Goal: Task Accomplishment & Management: Manage account settings

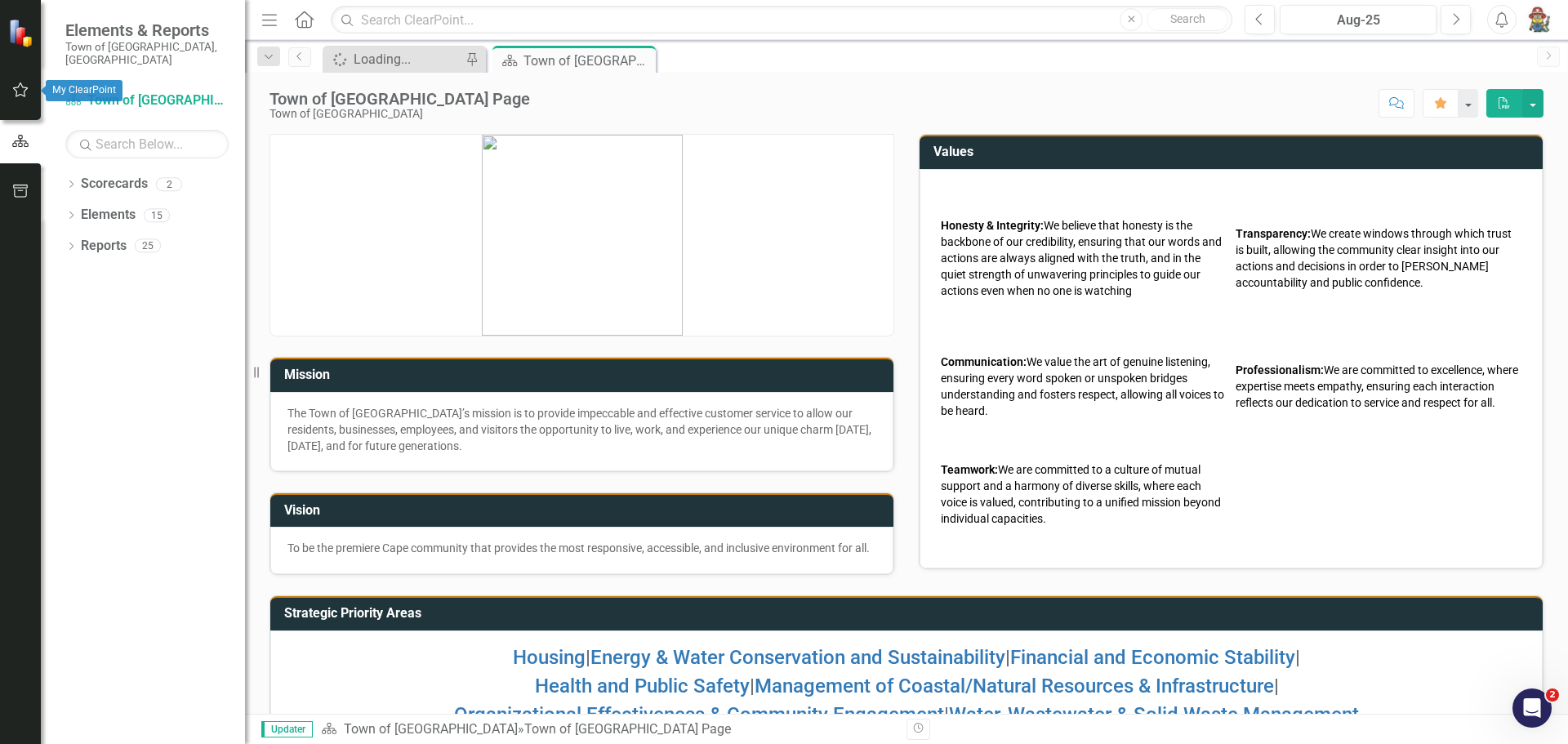
click at [13, 82] on button "button" at bounding box center [21, 90] width 37 height 35
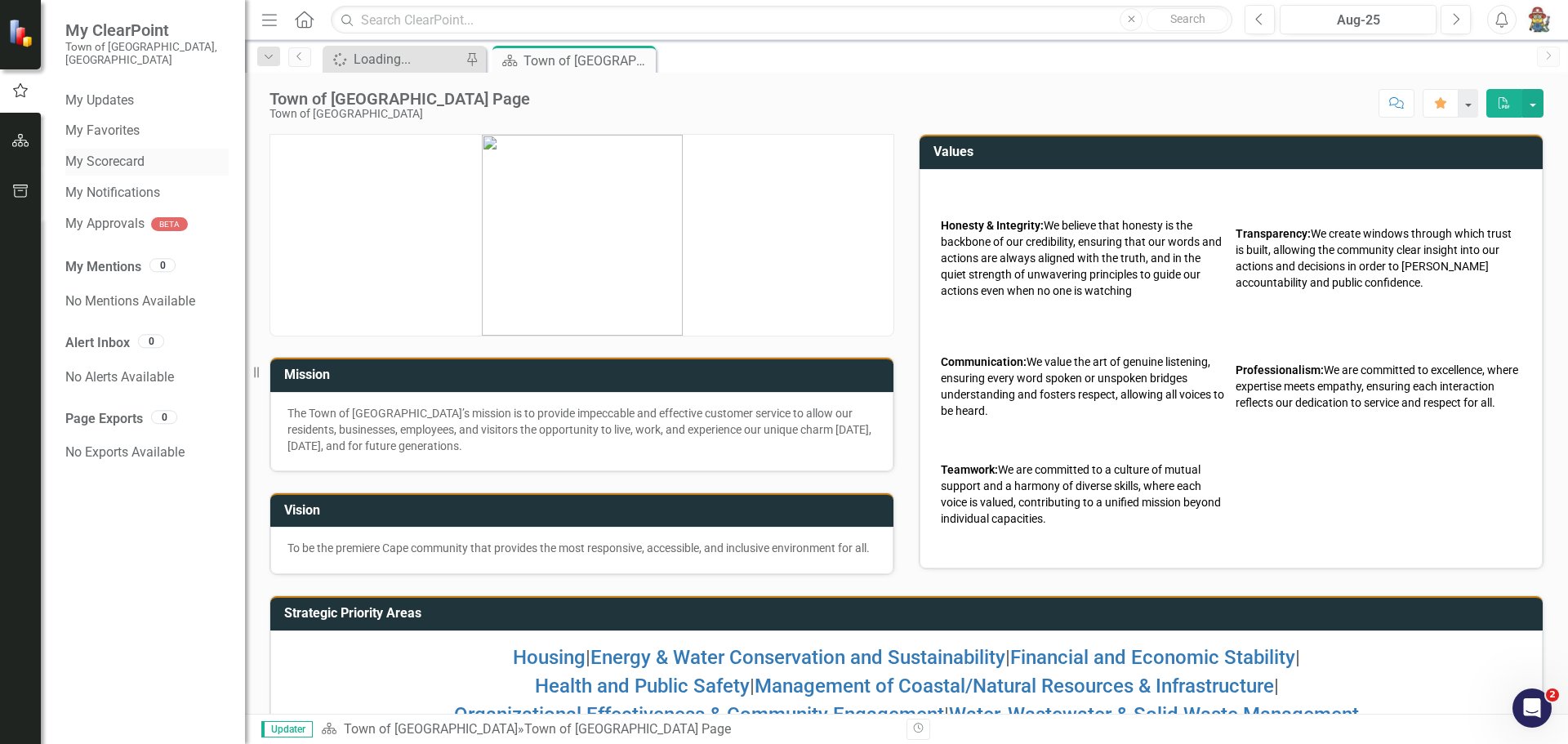
click at [123, 153] on link "My Scorecard" at bounding box center [147, 162] width 164 height 19
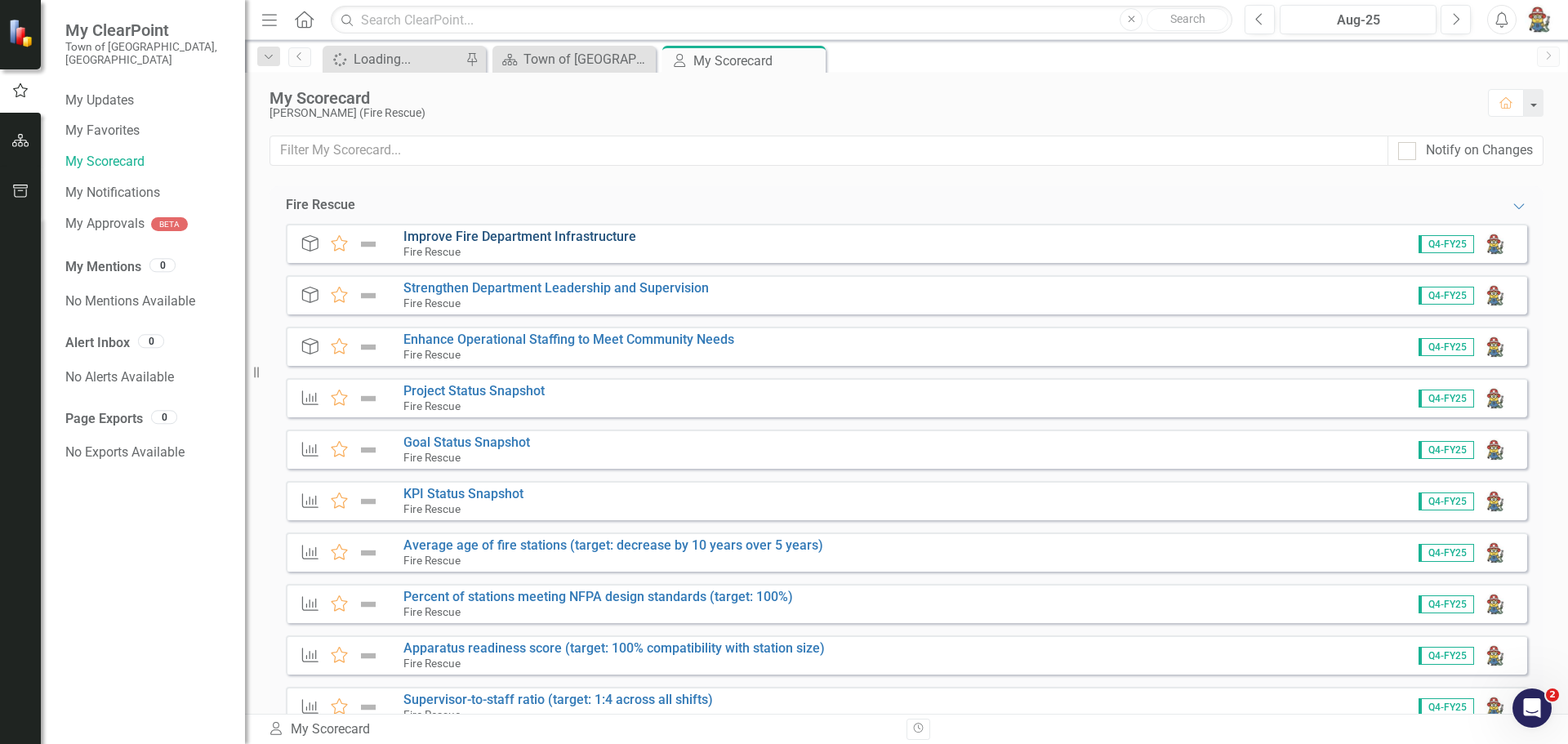
click at [514, 242] on link "Improve Fire Department Infrastructure" at bounding box center [519, 236] width 233 height 16
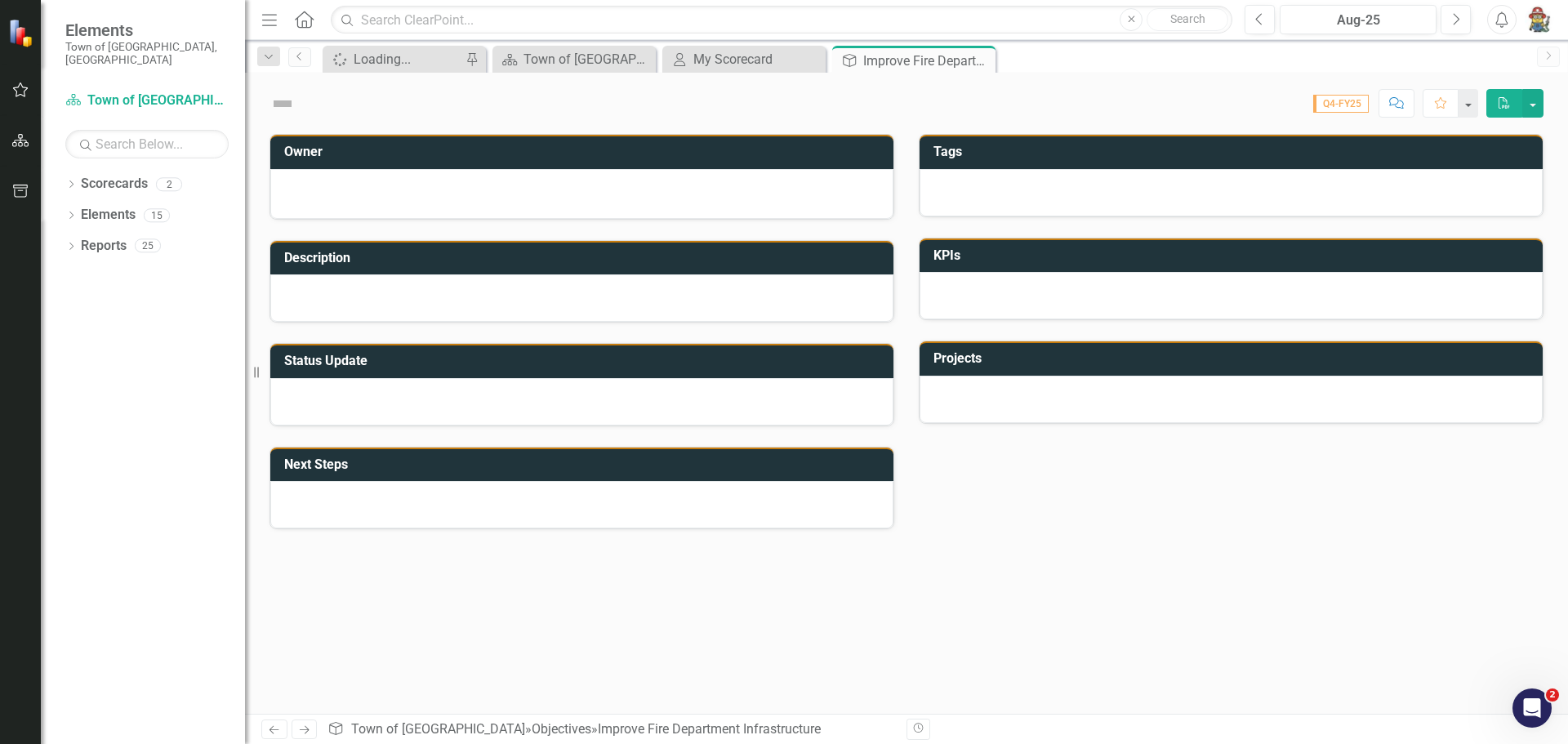
click at [514, 242] on div "Description" at bounding box center [582, 257] width 623 height 35
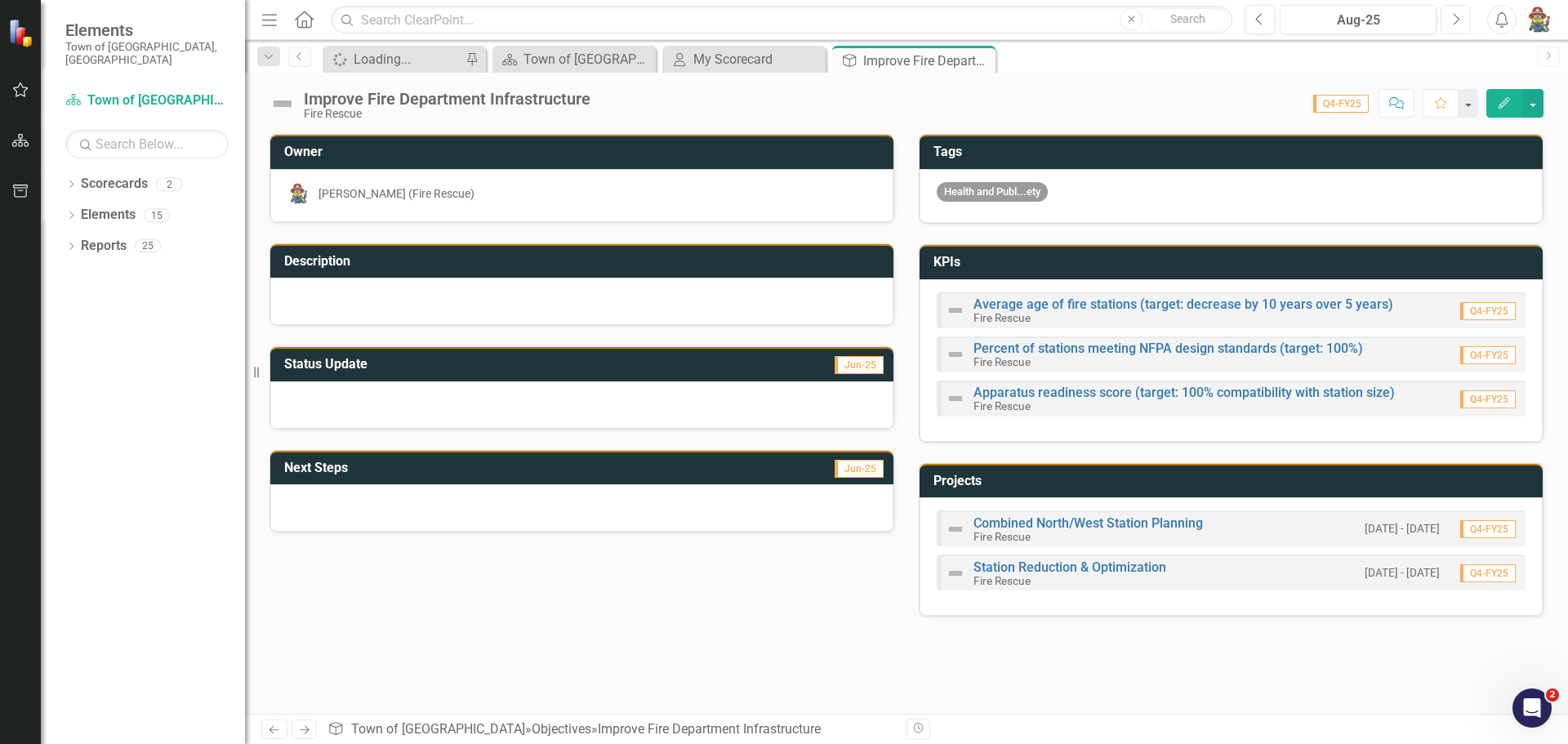
click at [1452, 18] on icon "Next" at bounding box center [1456, 19] width 9 height 15
click at [1255, 16] on button "Previous" at bounding box center [1260, 19] width 30 height 29
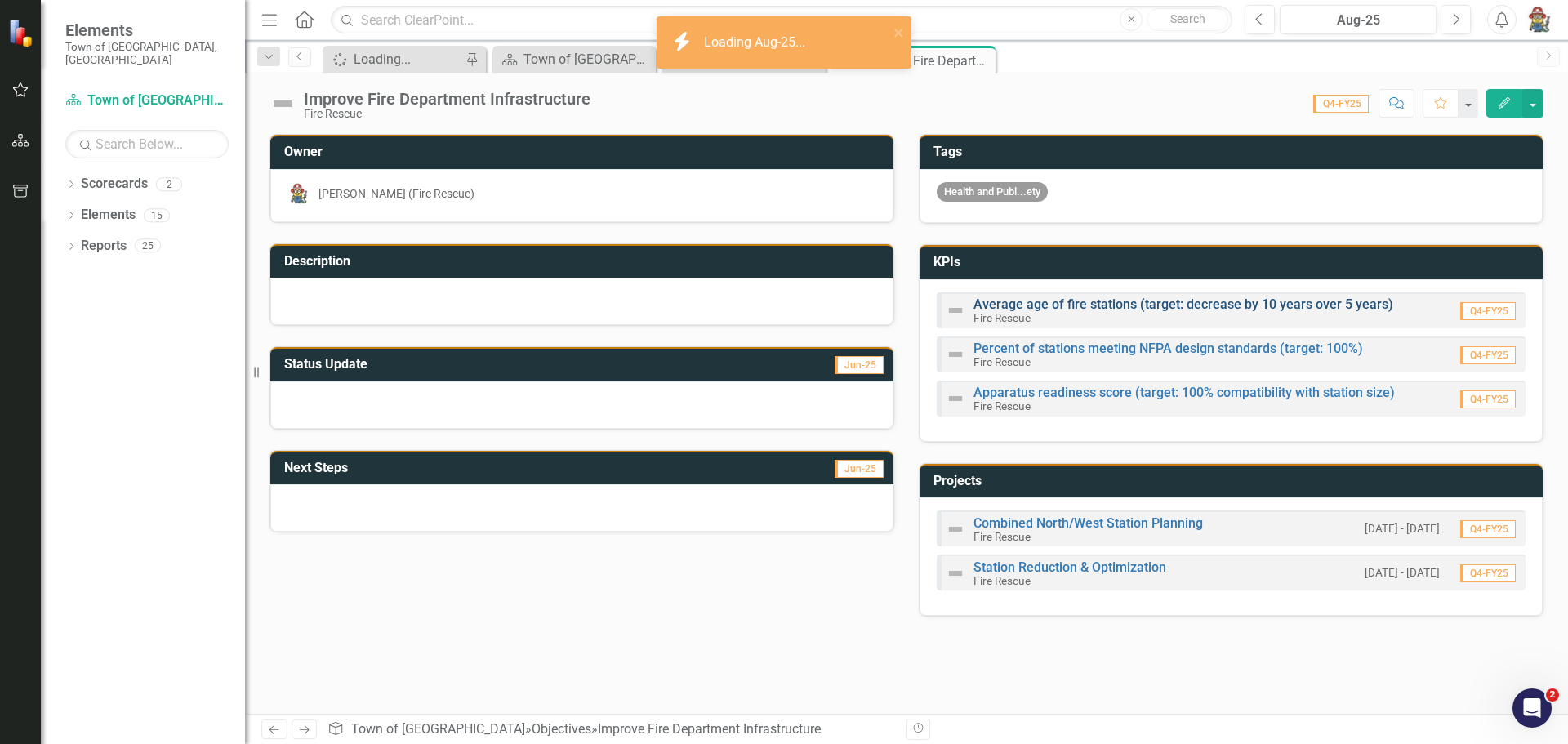
click at [1234, 312] on link "Average age of fire stations (target: decrease by 10 years over 5 years)" at bounding box center [1183, 304] width 419 height 16
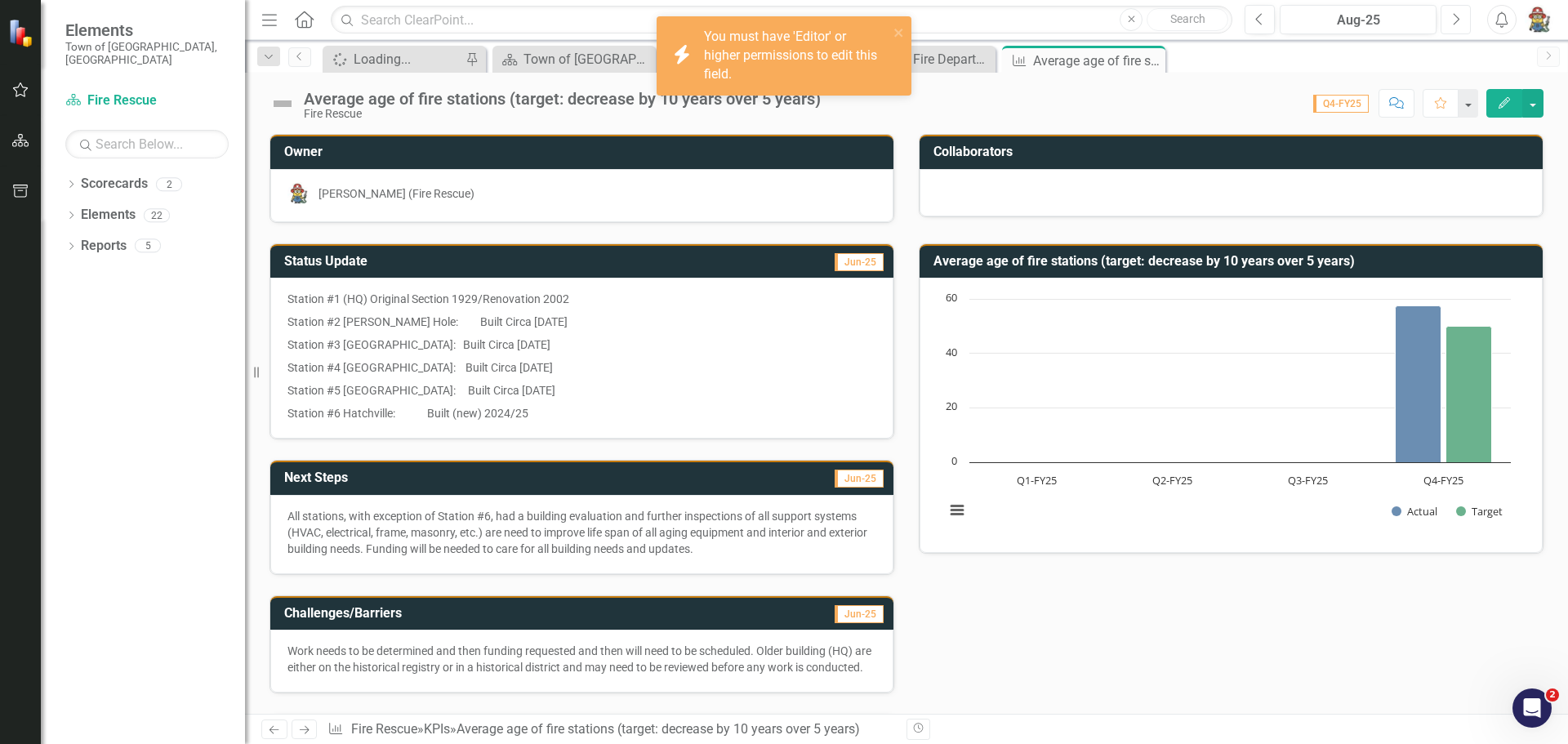
click at [1449, 16] on button "Next" at bounding box center [1456, 19] width 30 height 29
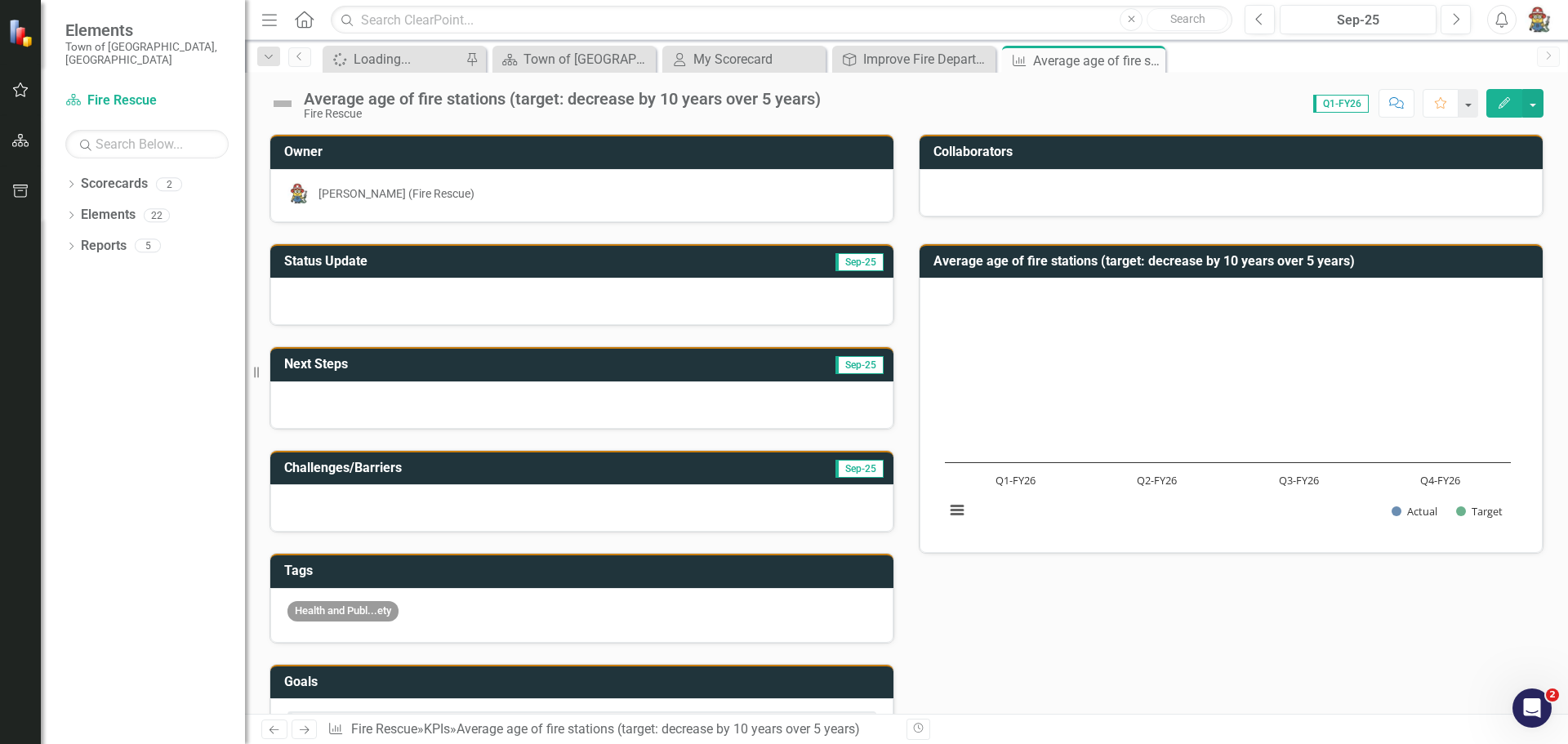
click at [1341, 107] on span "Q1-FY26" at bounding box center [1341, 104] width 56 height 18
click at [1535, 104] on button "button" at bounding box center [1533, 104] width 21 height 28
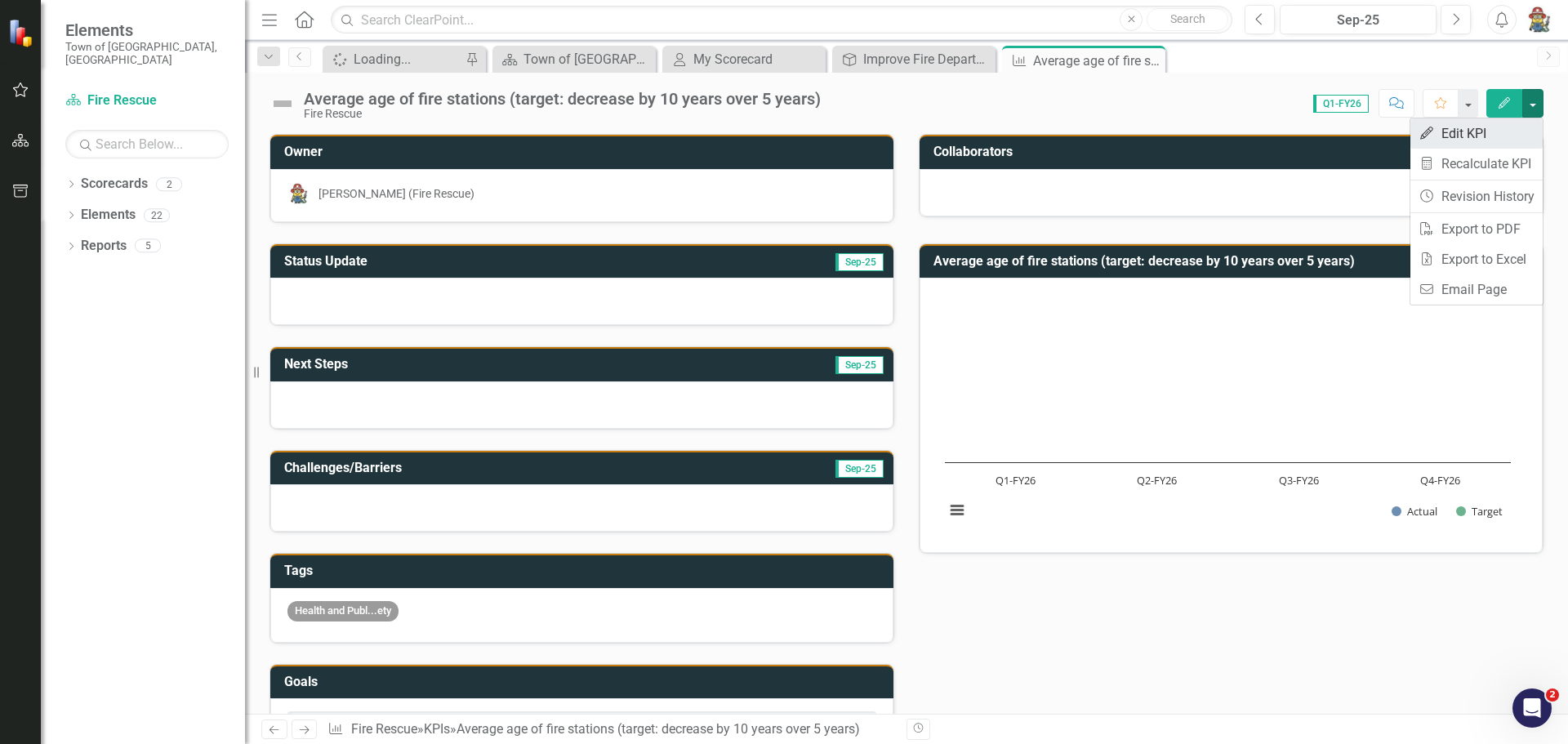
click at [1458, 135] on link "Edit Edit KPI" at bounding box center [1477, 134] width 133 height 30
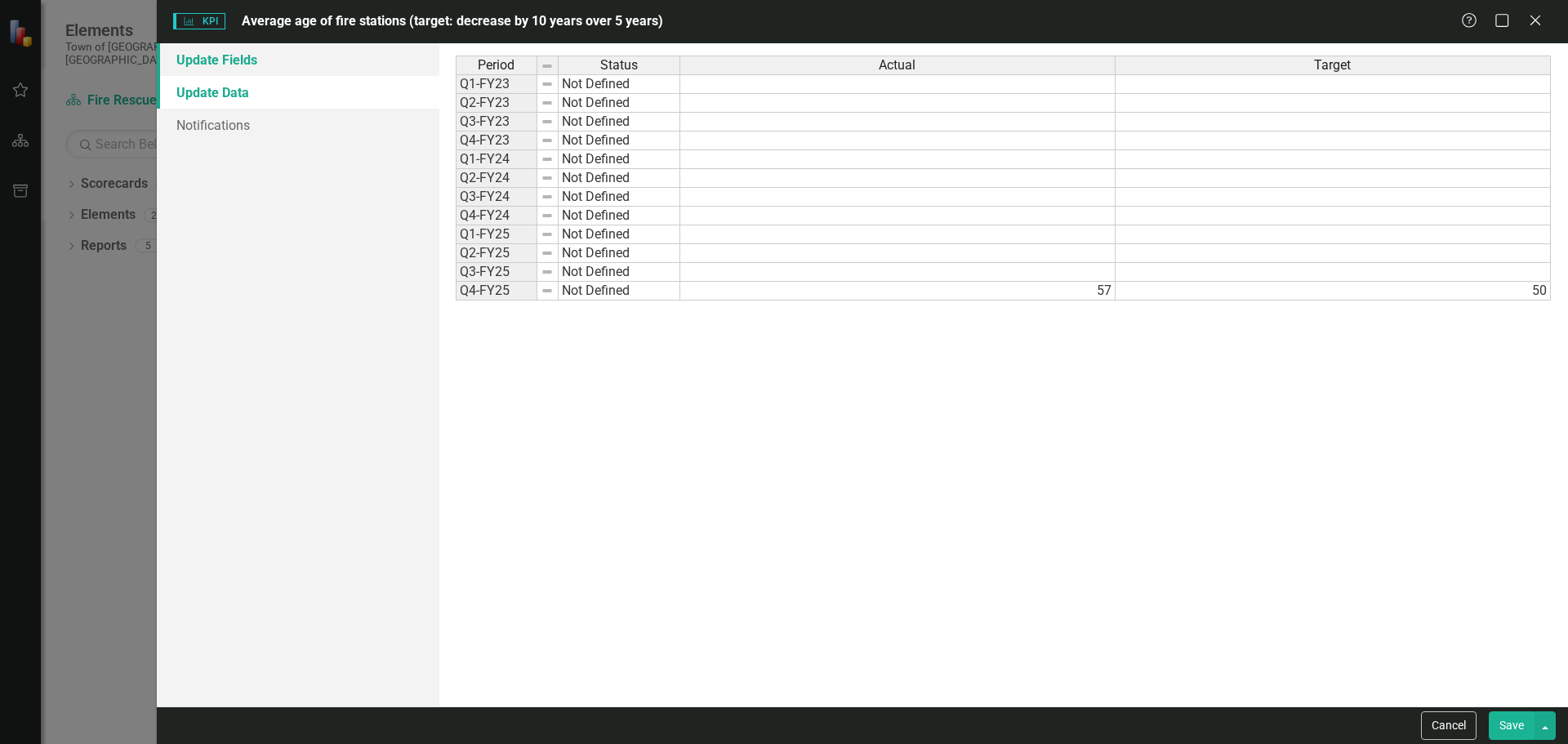
click at [214, 64] on link "Update Fields" at bounding box center [297, 59] width 282 height 33
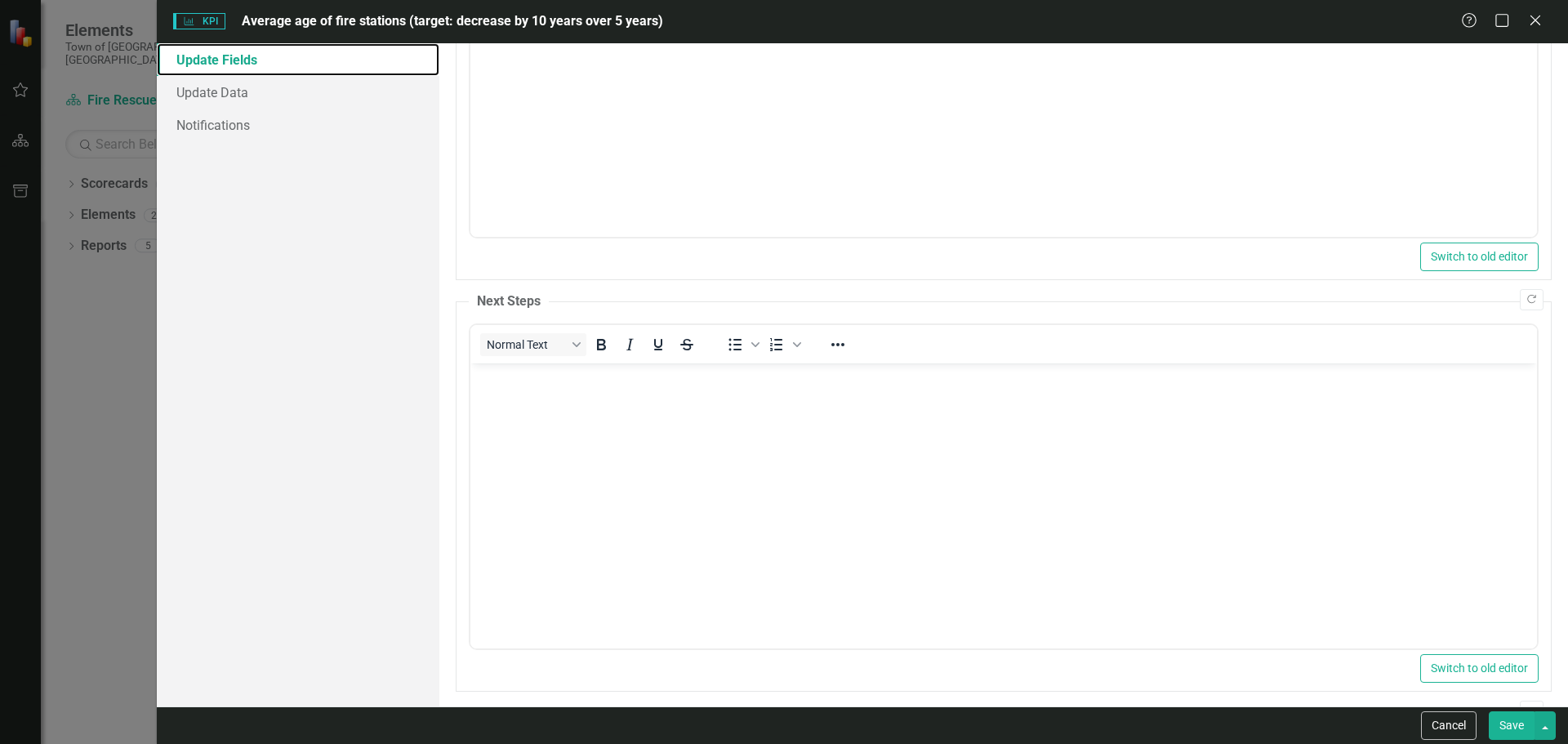
scroll to position [89, 0]
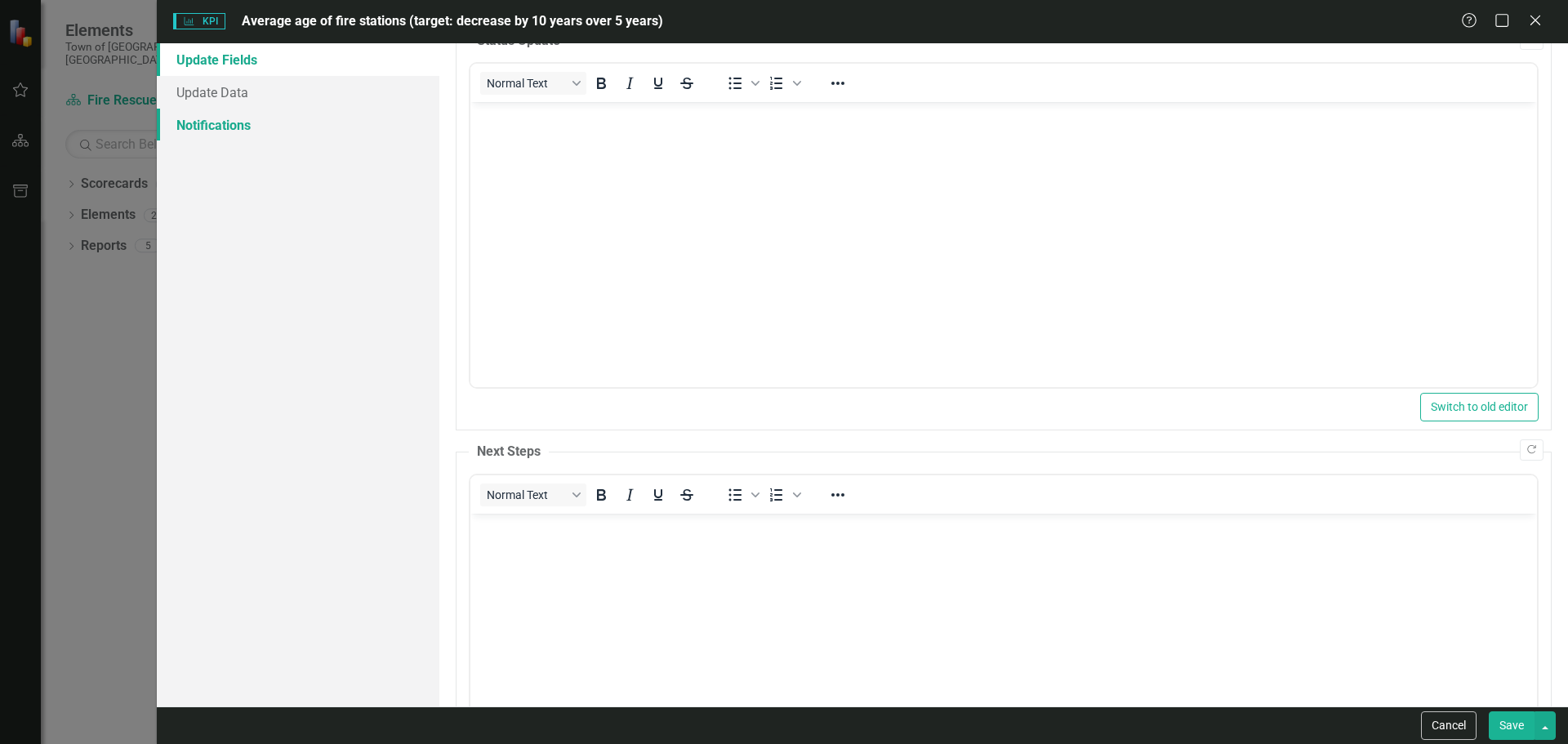
click at [239, 124] on link "Notifications" at bounding box center [297, 125] width 282 height 33
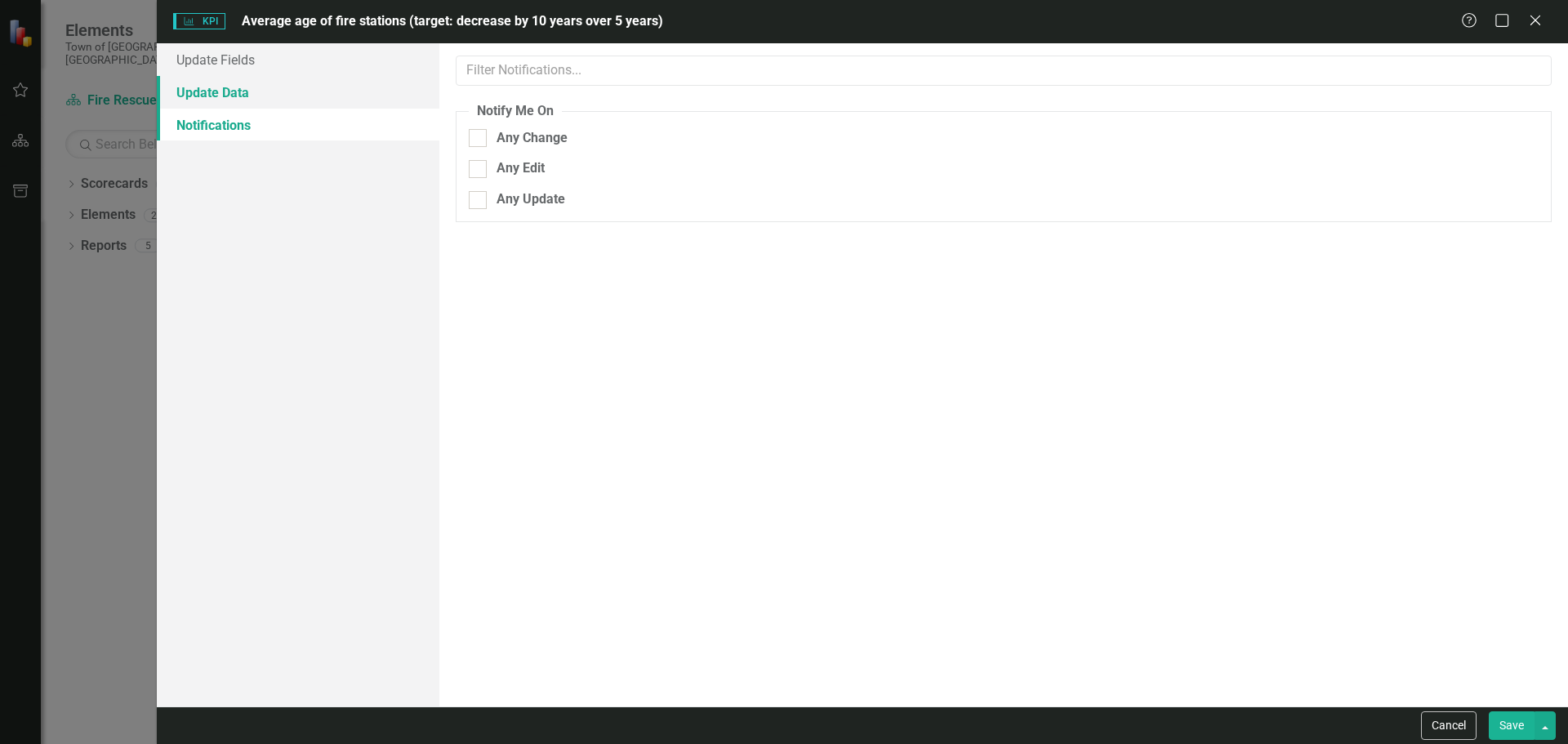
click at [233, 96] on link "Update Data" at bounding box center [297, 92] width 282 height 33
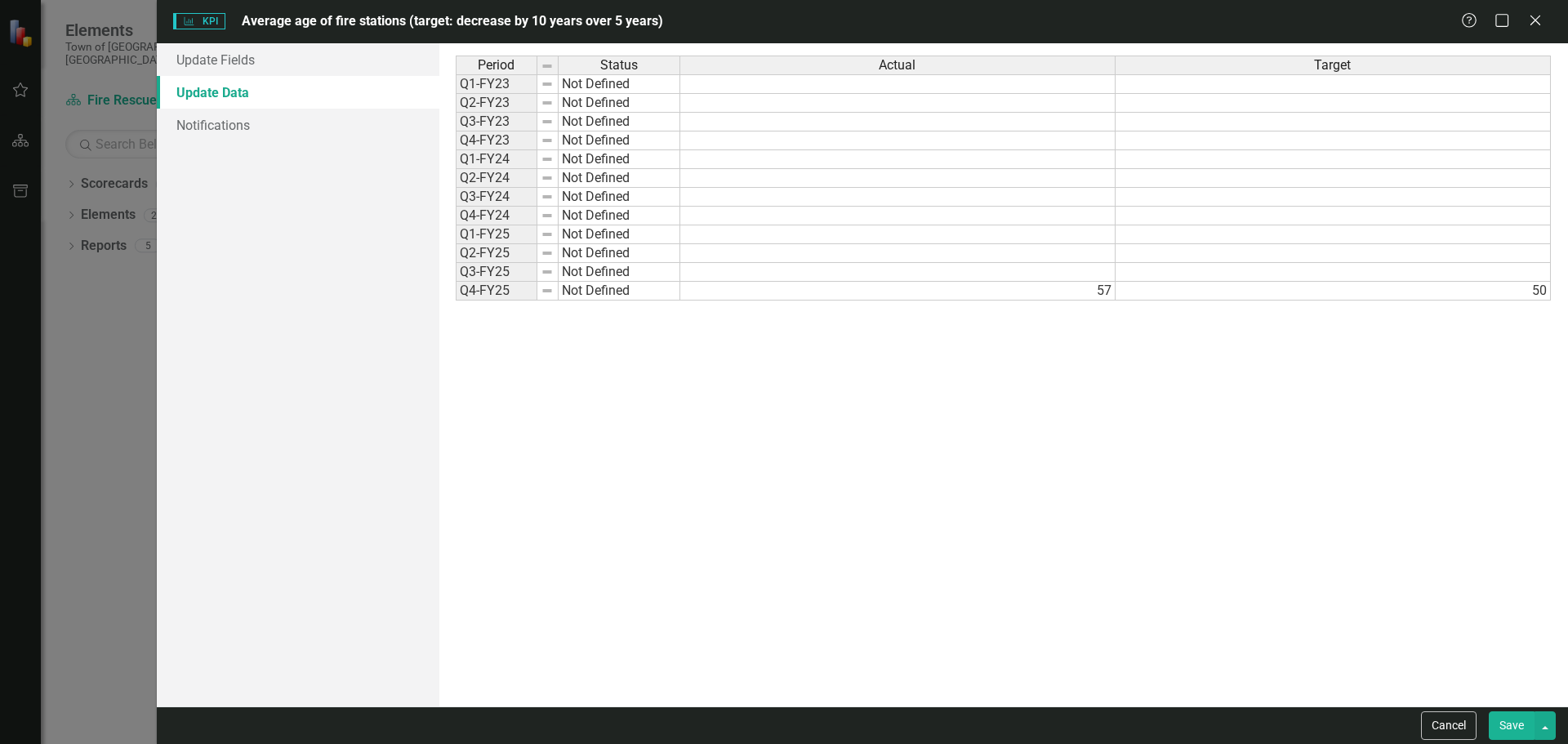
click at [1525, 26] on div "Help Maximize Close" at bounding box center [1506, 21] width 90 height 19
click at [1537, 19] on icon at bounding box center [1535, 20] width 12 height 12
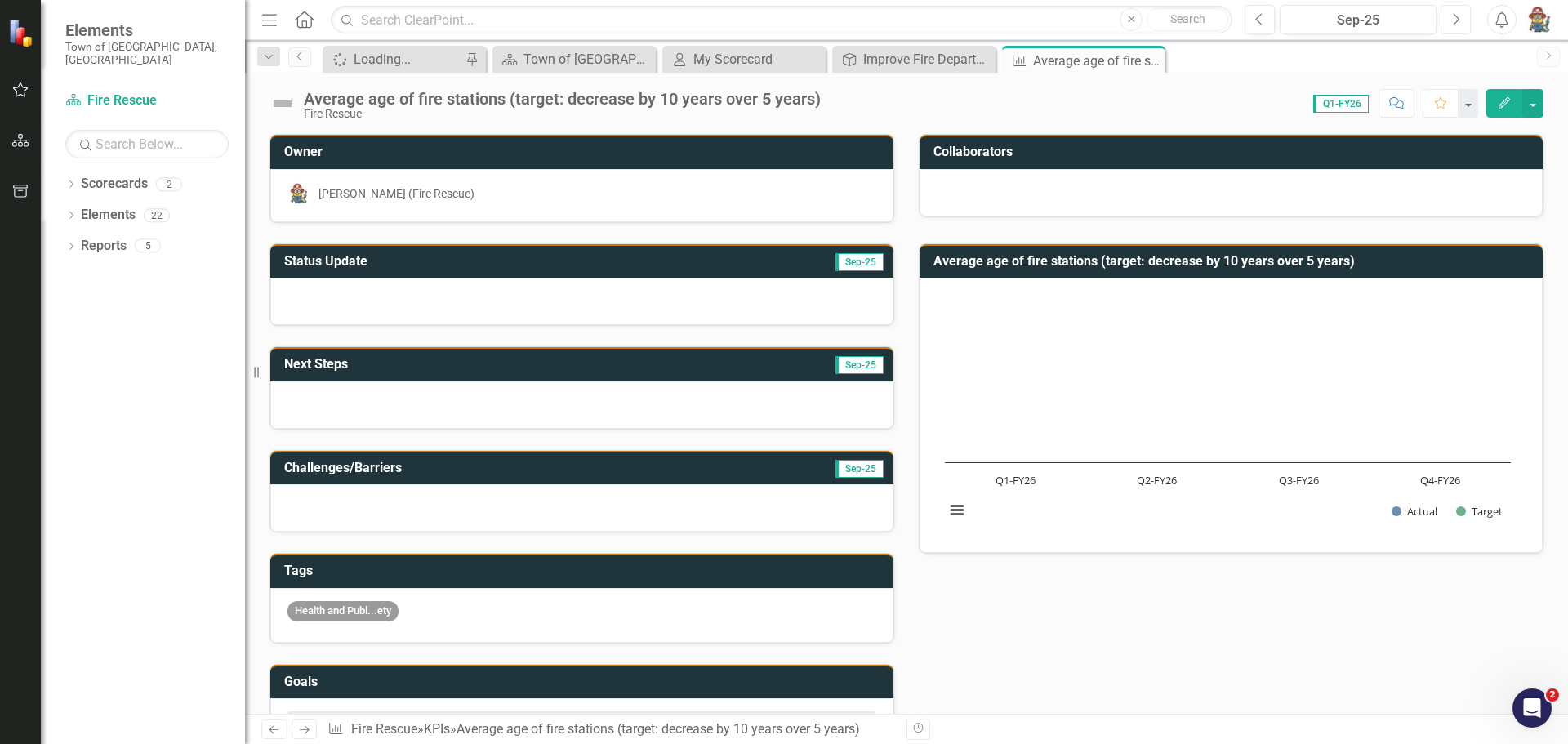
click at [1452, 17] on icon "Next" at bounding box center [1456, 19] width 9 height 15
click at [1265, 17] on button "Previous" at bounding box center [1260, 19] width 30 height 29
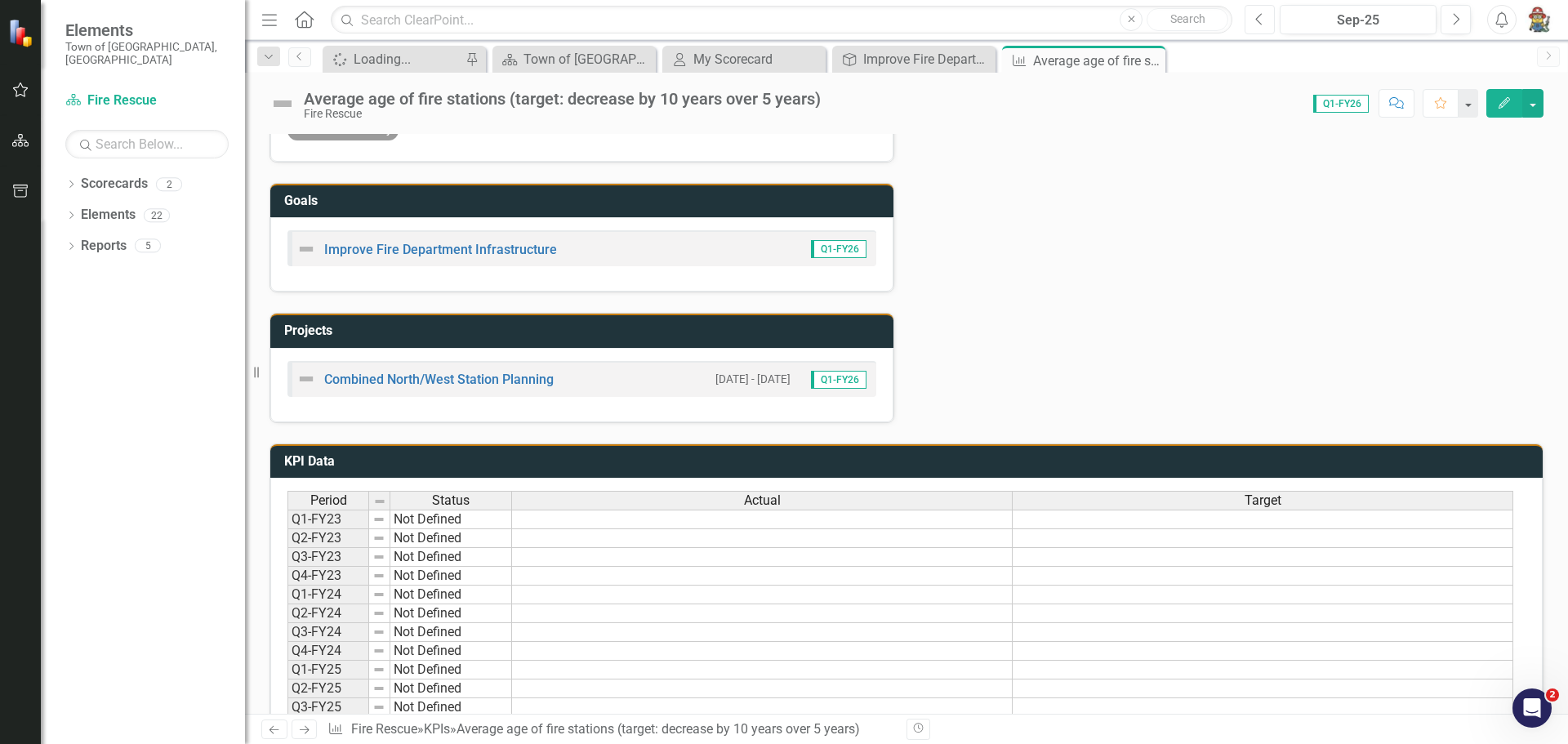
scroll to position [547, 0]
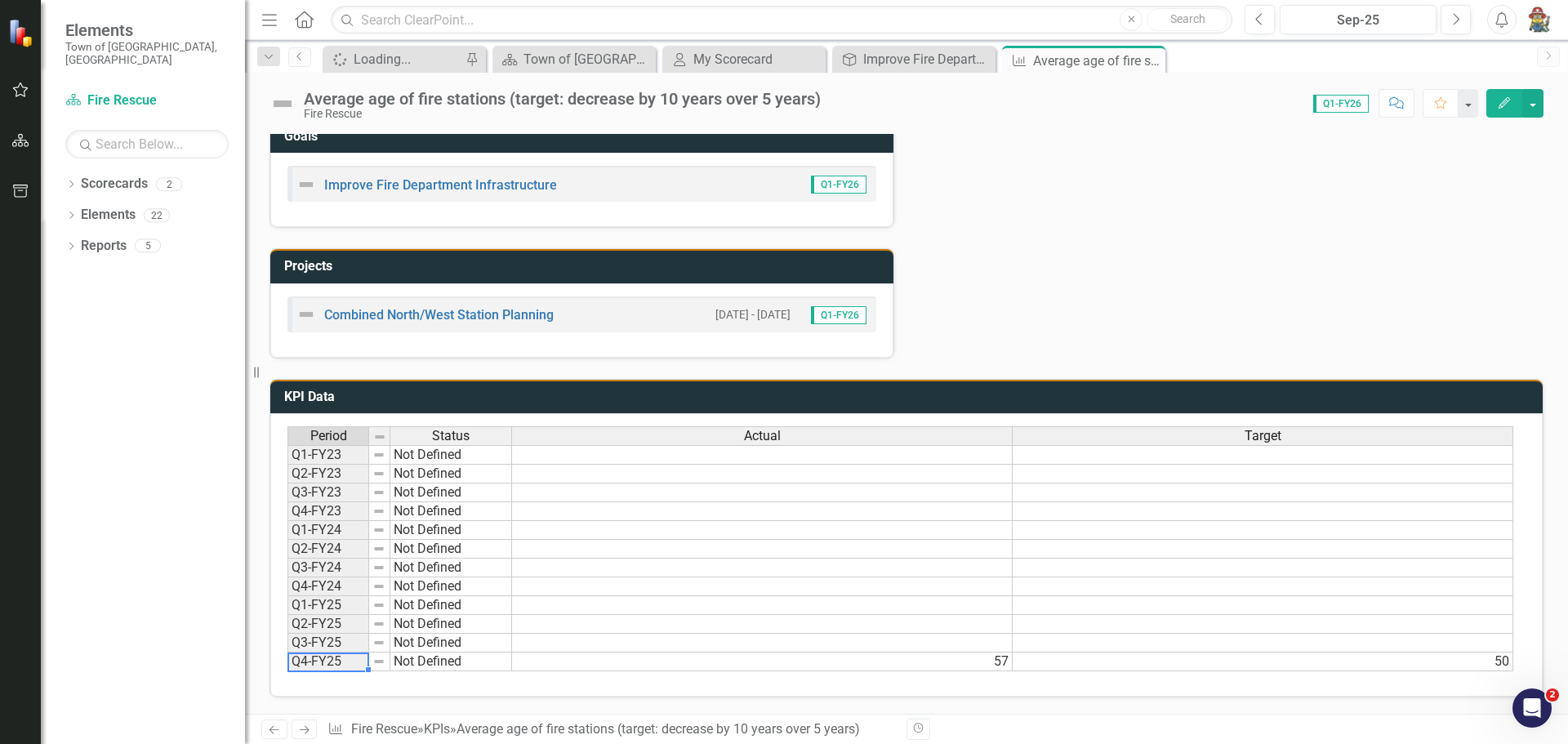
click at [309, 663] on td "Q4-FY25" at bounding box center [328, 662] width 81 height 19
click at [1447, 21] on button "Next" at bounding box center [1456, 19] width 30 height 29
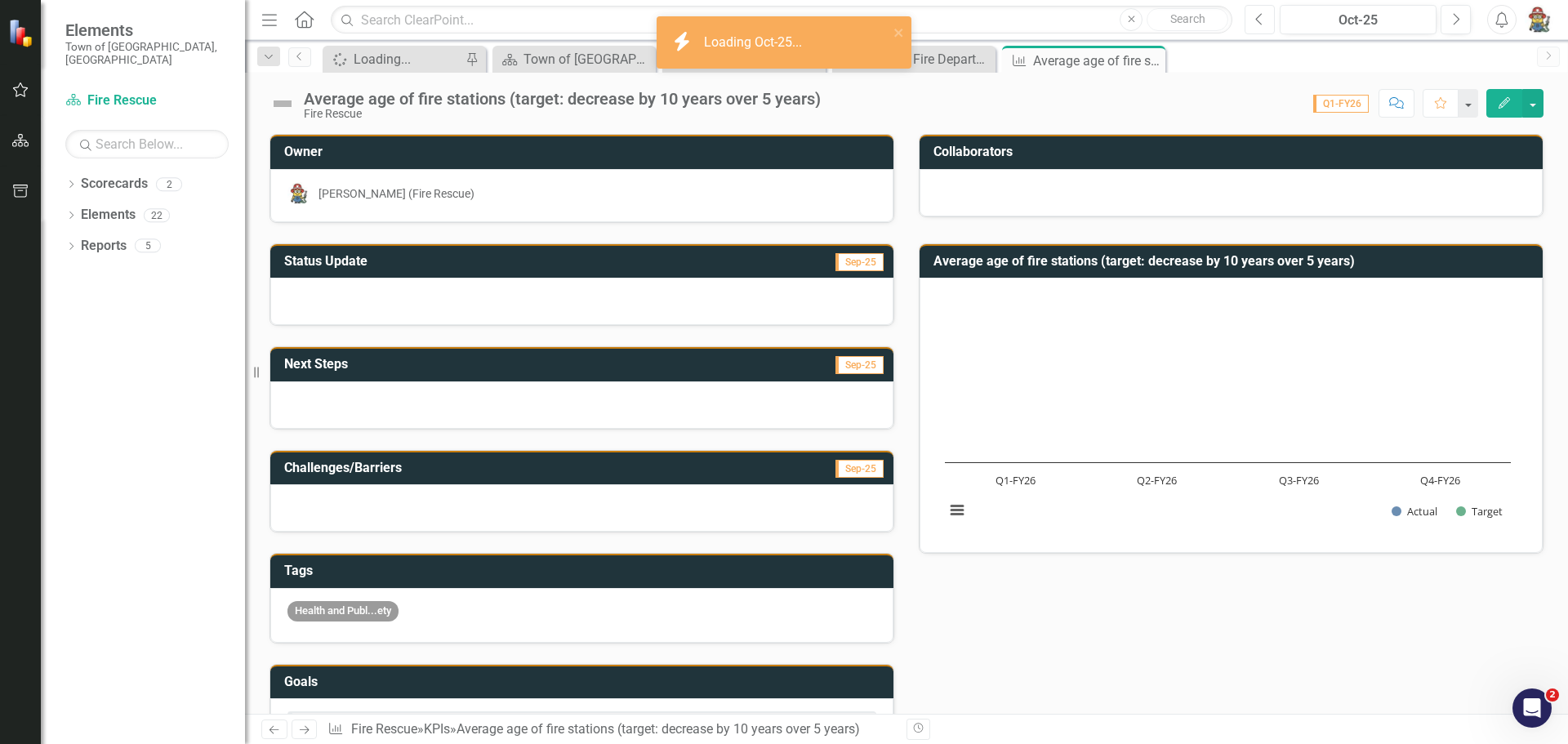
click at [1261, 13] on icon "Previous" at bounding box center [1260, 19] width 9 height 15
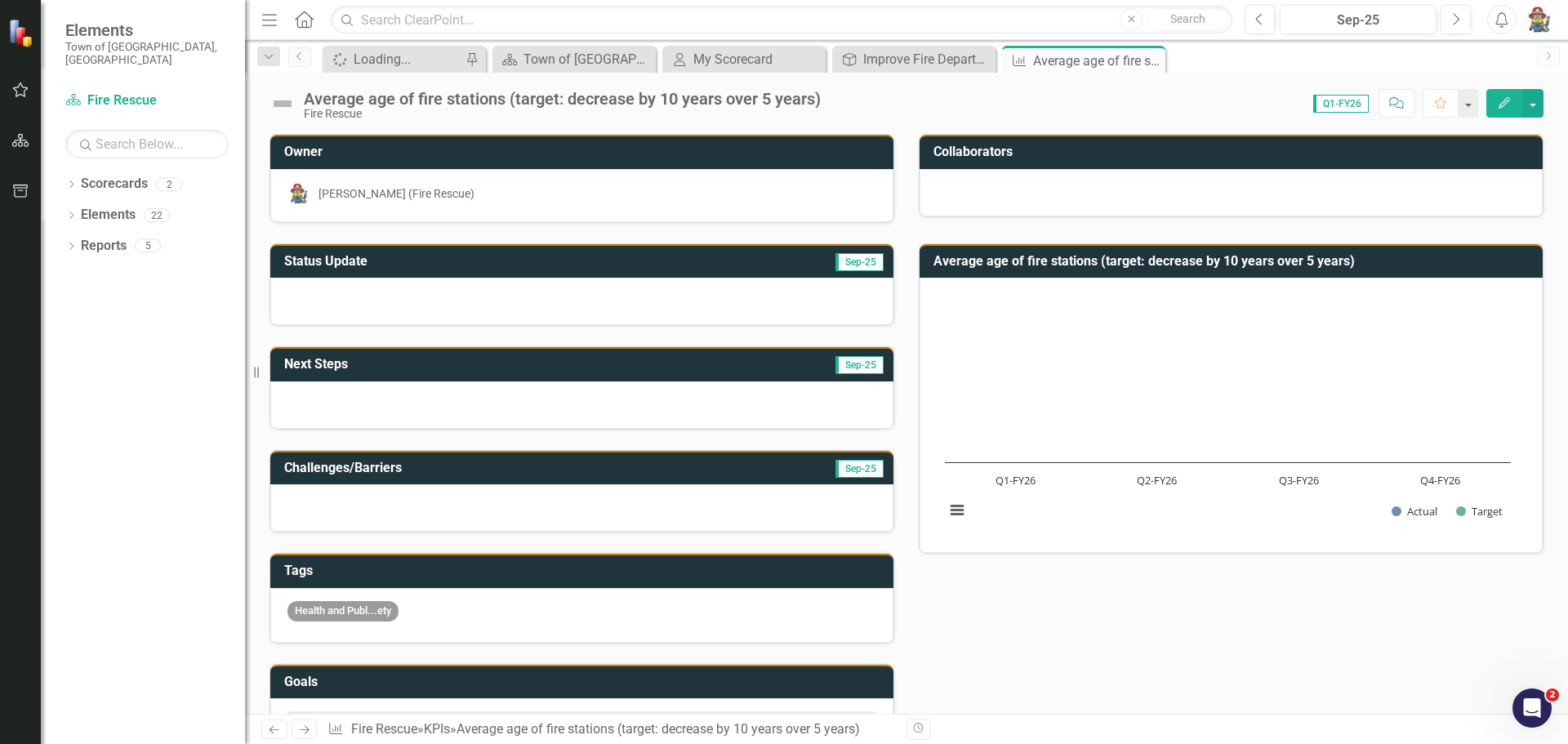
click at [1355, 102] on span "Q1-FY26" at bounding box center [1341, 104] width 56 height 18
click at [1005, 481] on text "Q1-FY26" at bounding box center [1015, 479] width 40 height 15
click at [1533, 104] on button "button" at bounding box center [1533, 104] width 21 height 28
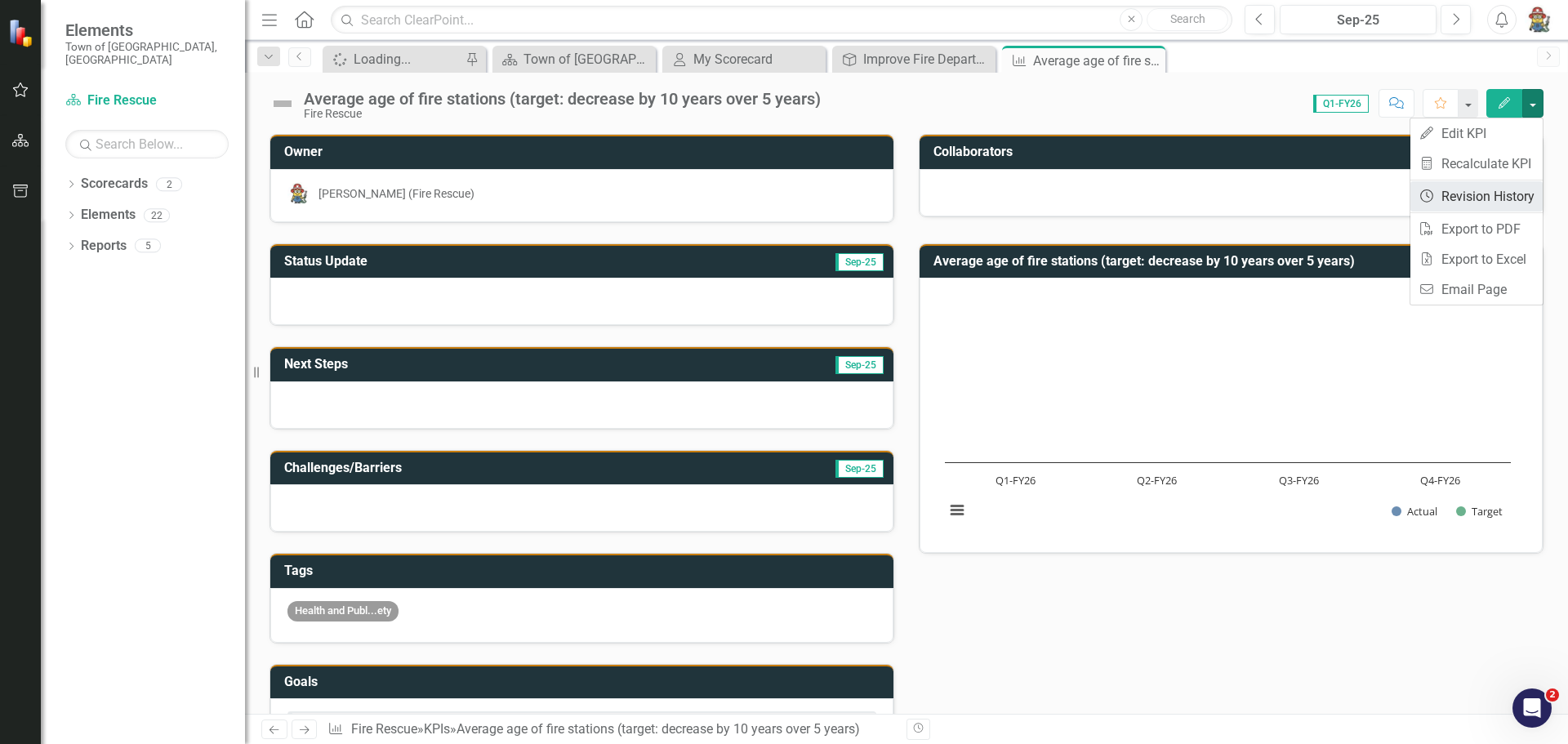
click at [1459, 196] on link "Revision History Revision History" at bounding box center [1477, 196] width 133 height 30
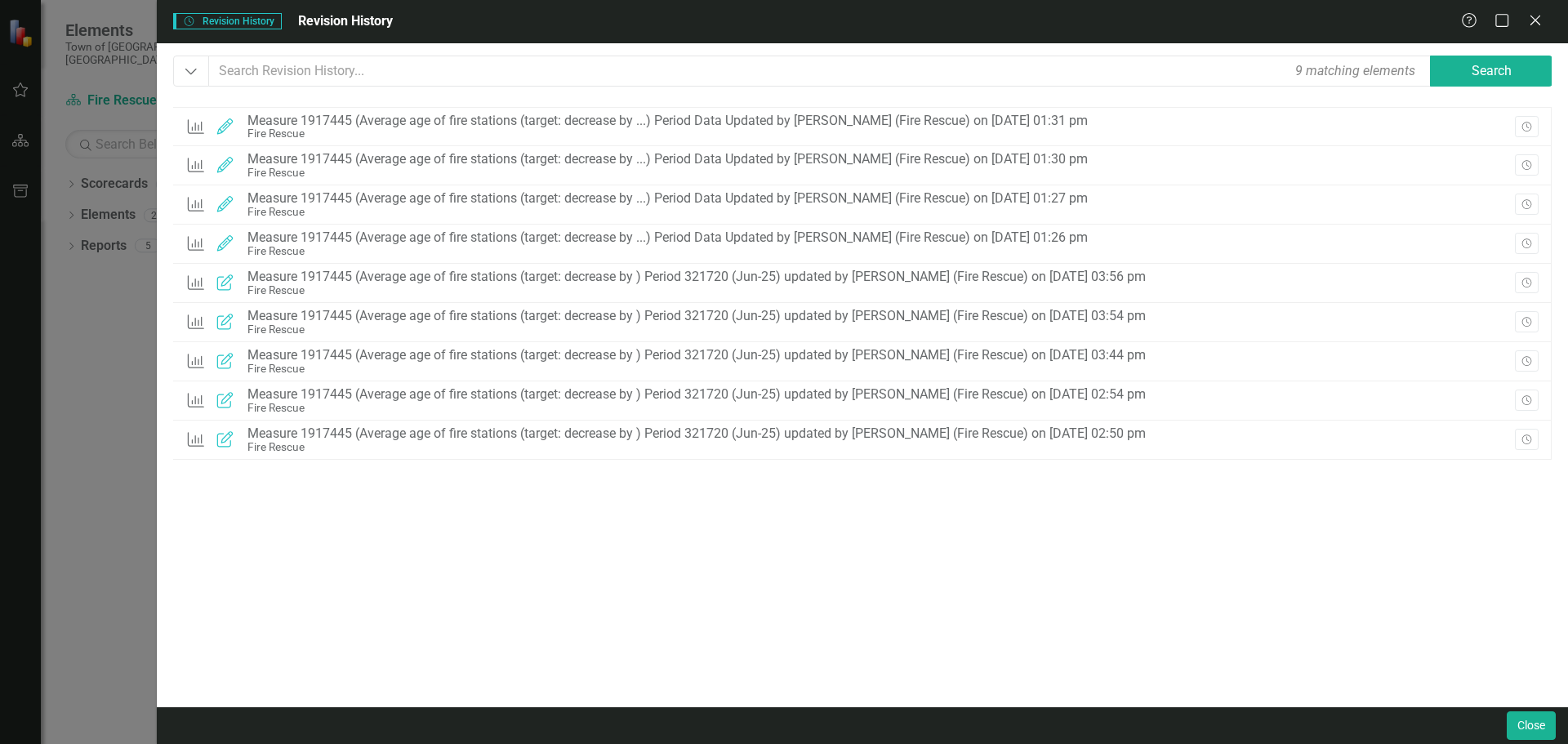
click at [1533, 4] on div "Revision History Revision History Revision History Help Maximize Close" at bounding box center [862, 21] width 1411 height 43
click at [1534, 14] on icon "Close" at bounding box center [1534, 20] width 20 height 16
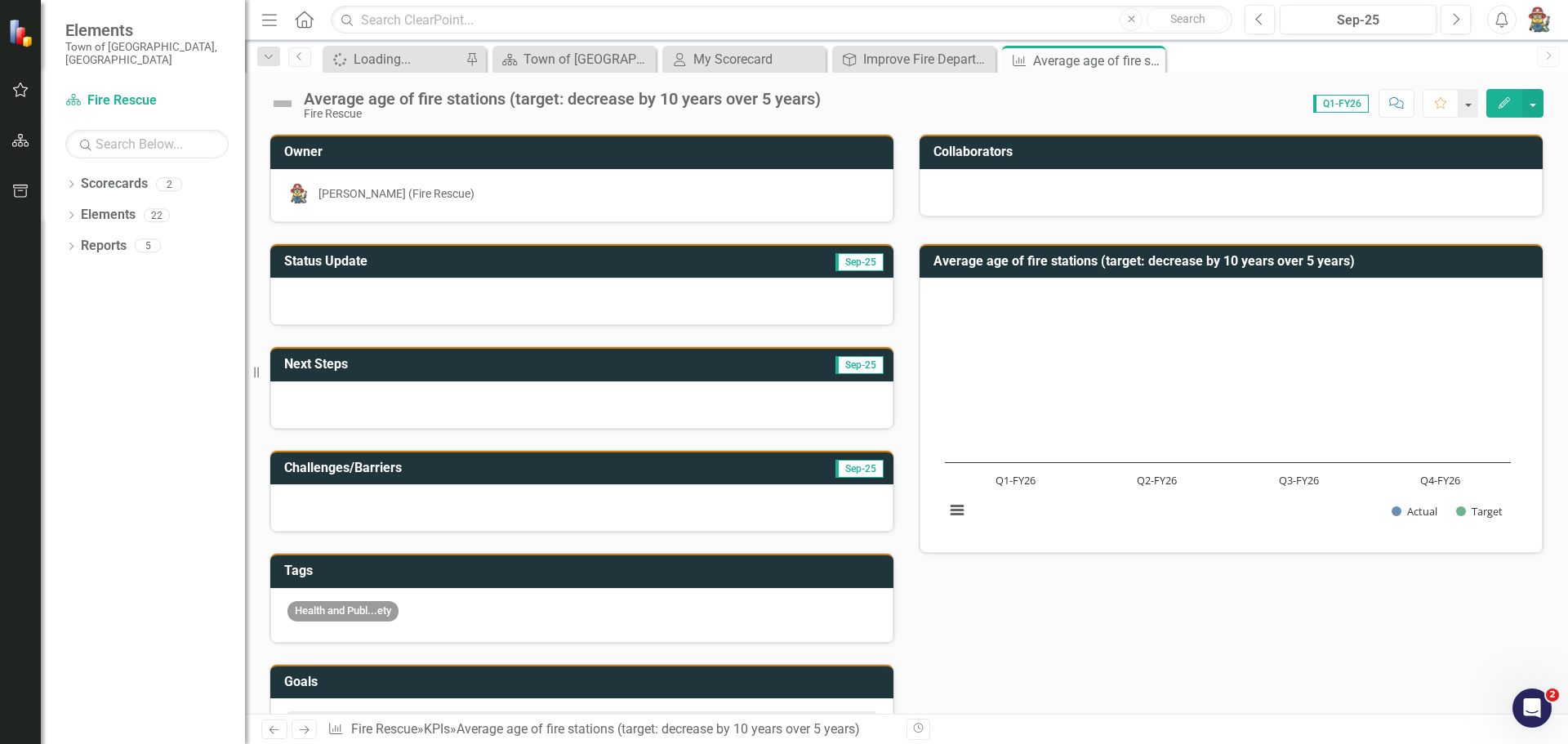
click at [1510, 101] on icon "Edit" at bounding box center [1504, 103] width 15 height 12
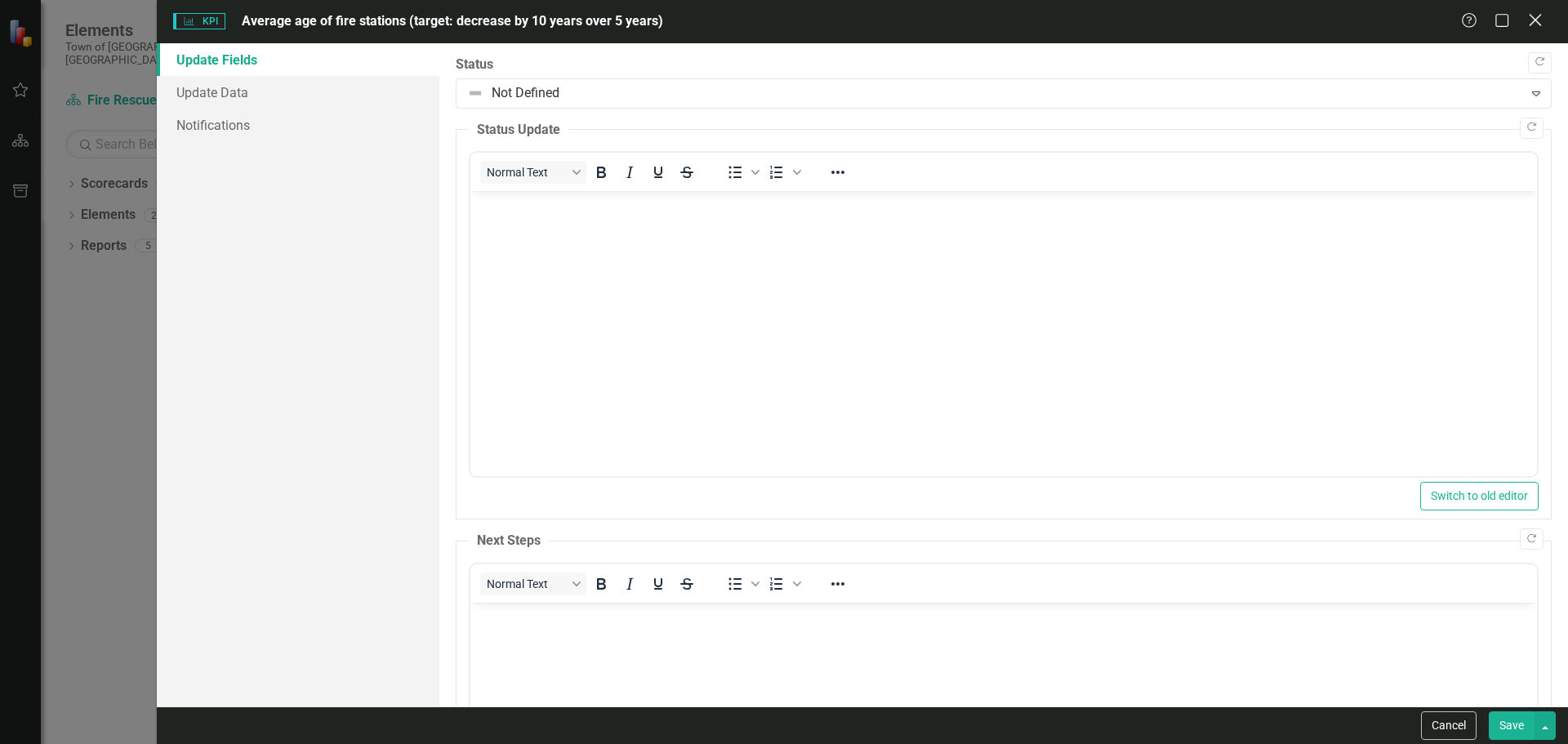
click at [1533, 21] on icon "Close" at bounding box center [1534, 20] width 20 height 16
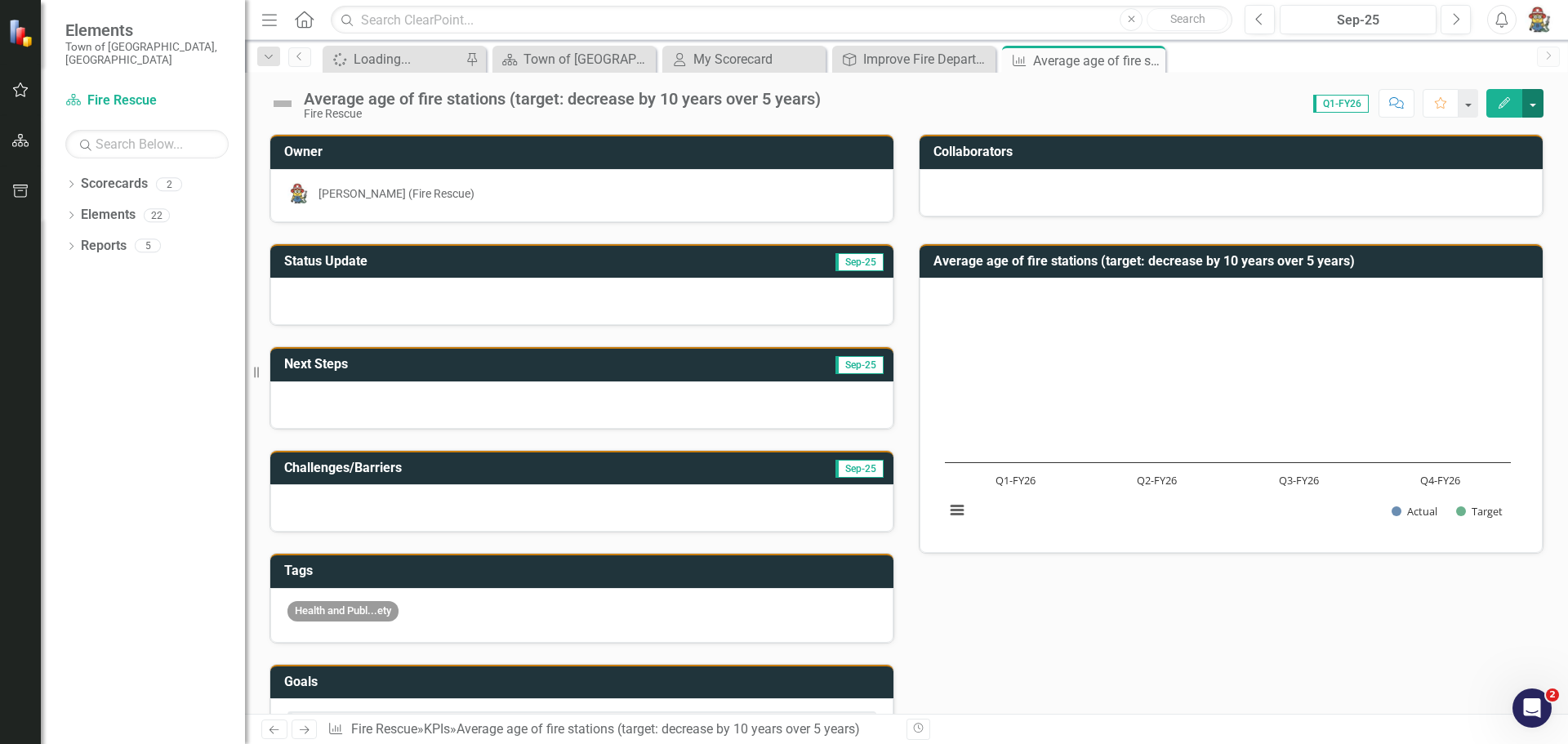
click at [1527, 104] on button "button" at bounding box center [1533, 104] width 21 height 28
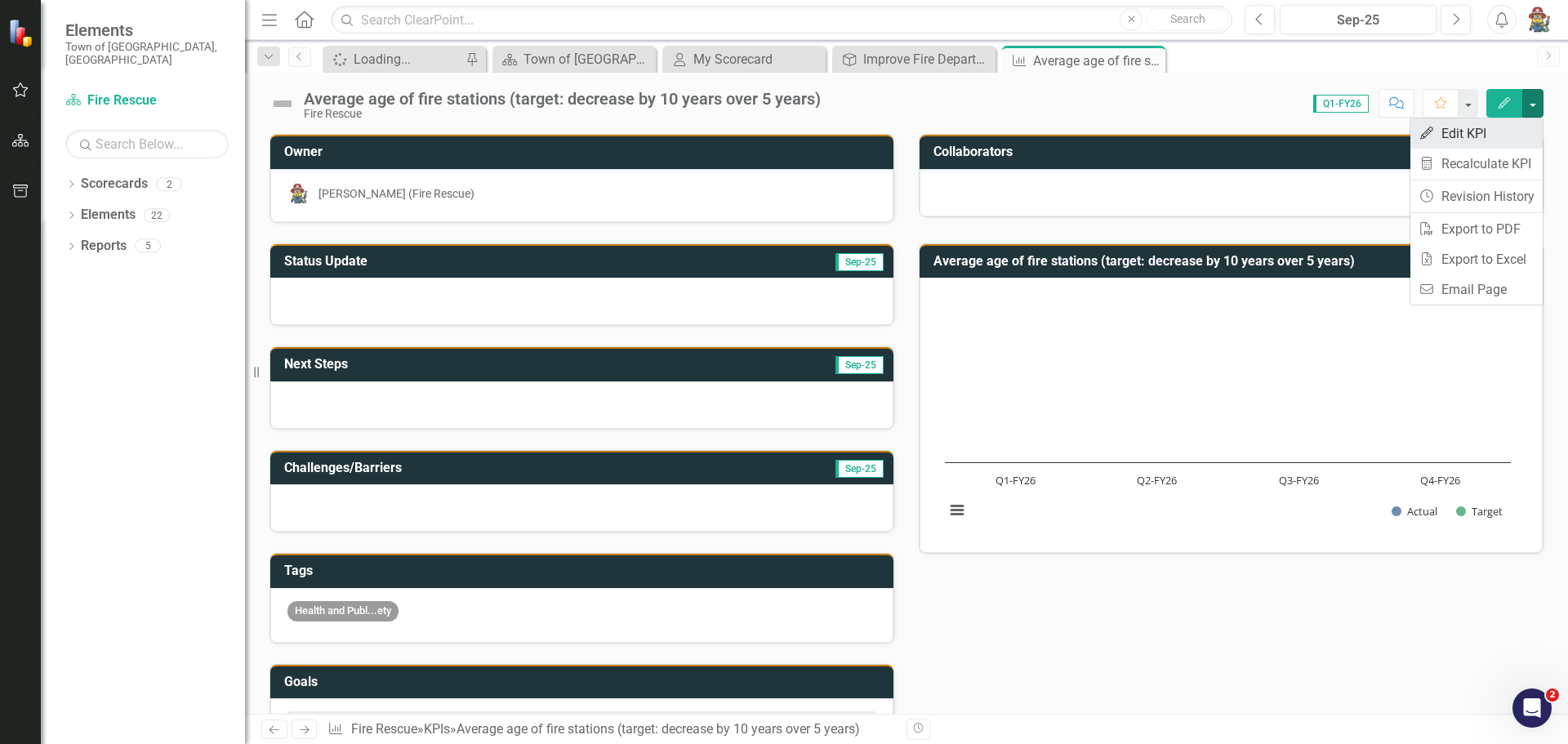
click at [1480, 127] on link "Edit Edit KPI" at bounding box center [1477, 134] width 133 height 30
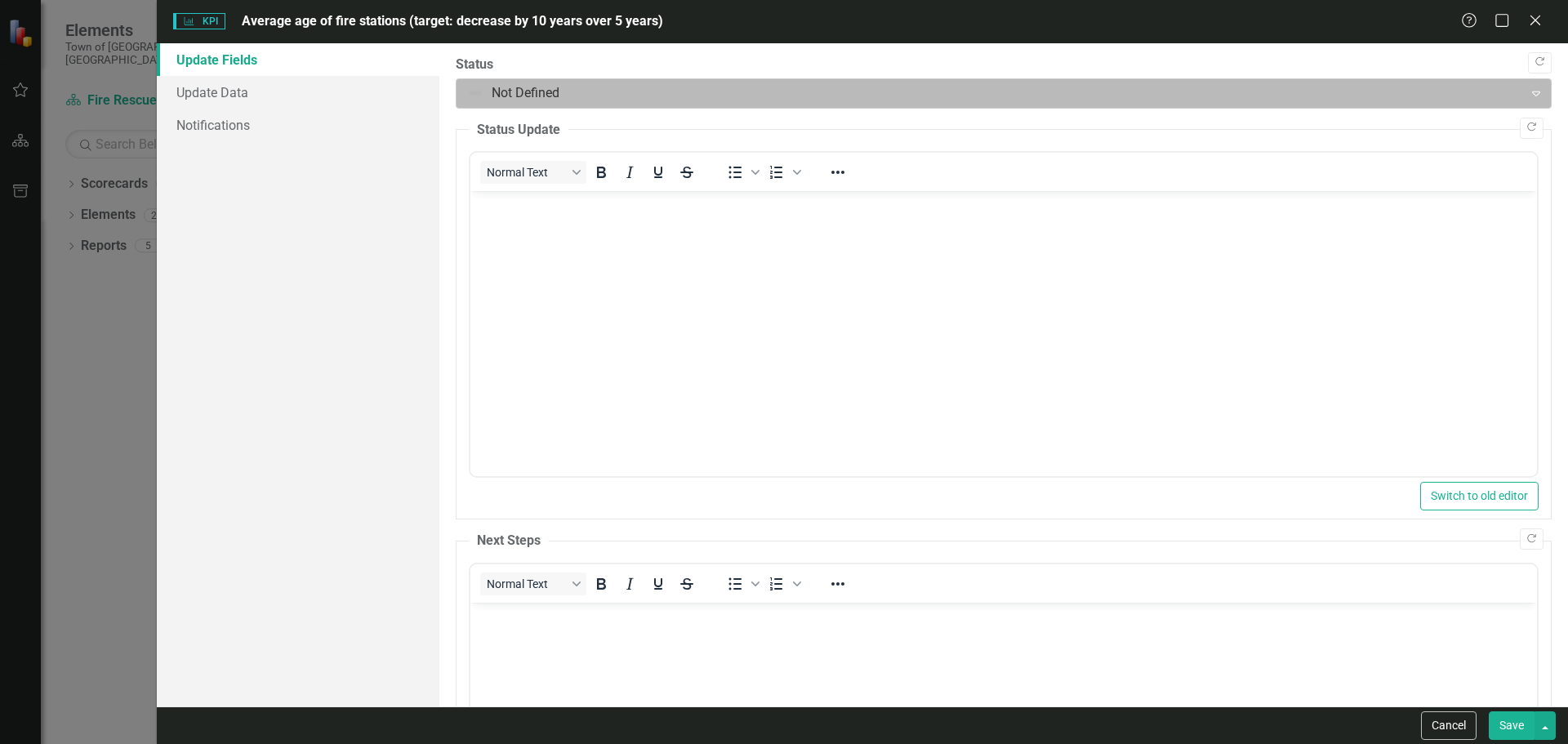
click at [1528, 90] on icon "Expand" at bounding box center [1536, 93] width 16 height 13
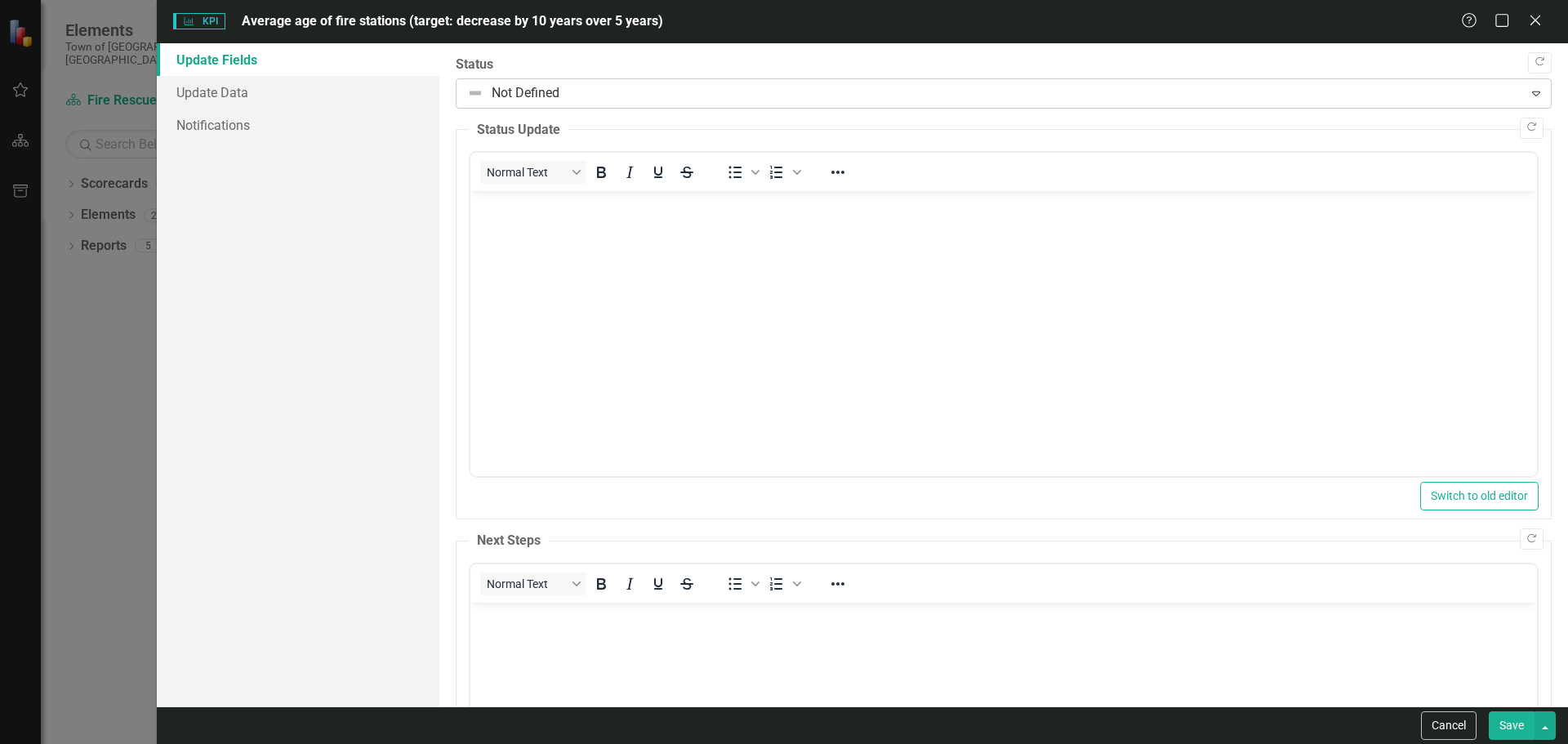
click at [1528, 90] on icon "Expand" at bounding box center [1536, 93] width 16 height 13
click at [222, 16] on span "KPI KPI" at bounding box center [199, 21] width 52 height 16
click at [1541, 19] on icon "Close" at bounding box center [1534, 20] width 20 height 16
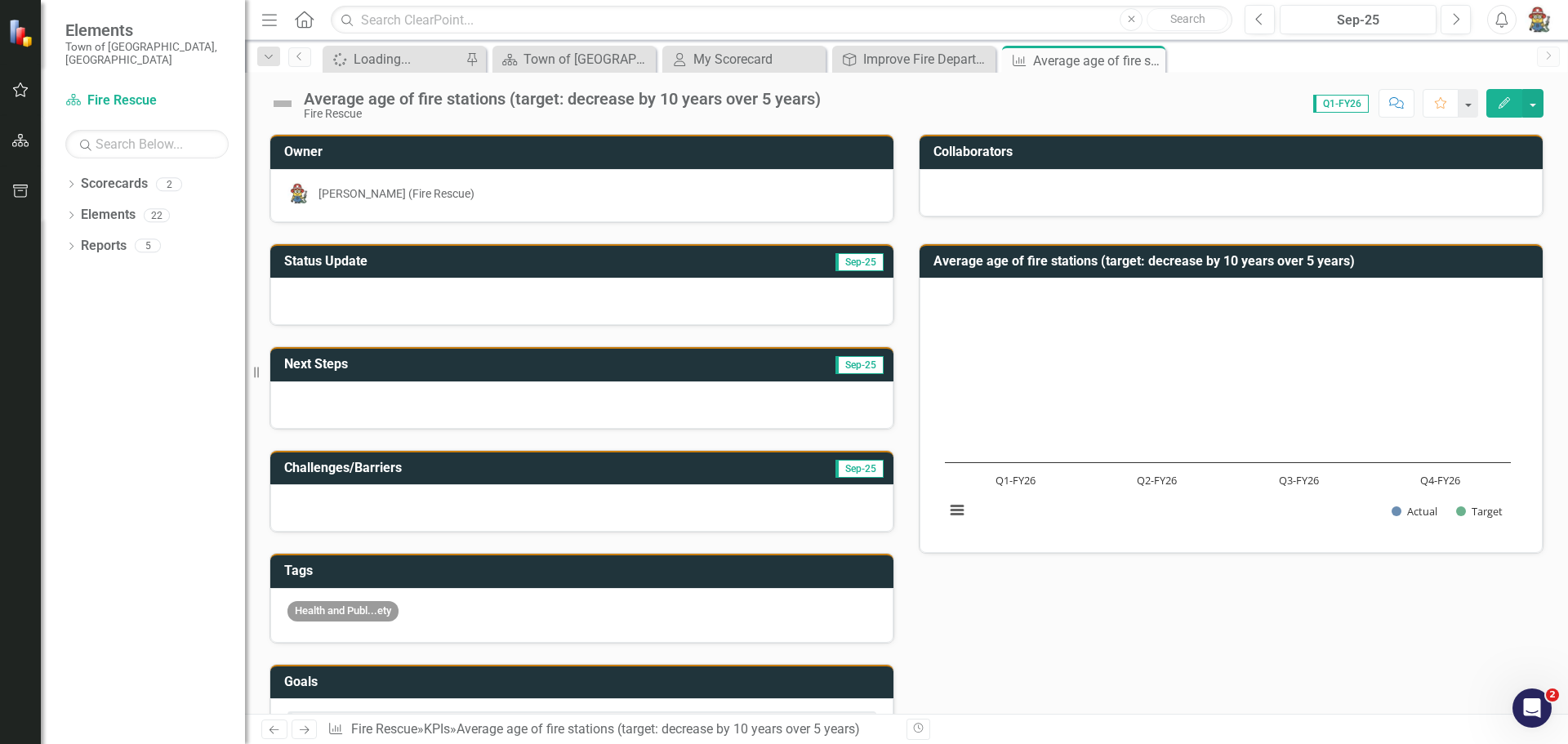
click at [857, 256] on span "Sep-25" at bounding box center [859, 262] width 48 height 18
click at [1041, 595] on div "Status Update Sep-25 Next Steps Sep-25 Challenges/Barriers Sep-25 Tags Health a…" at bounding box center [907, 564] width 1299 height 681
drag, startPoint x: 33, startPoint y: 14, endPoint x: 1145, endPoint y: 657, distance: 1284.5
click at [1145, 657] on div "Status Update Sep-25 Next Steps Sep-25 Challenges/Barriers Sep-25 Tags Health a…" at bounding box center [907, 564] width 1299 height 681
click at [36, 84] on button "button" at bounding box center [21, 90] width 37 height 35
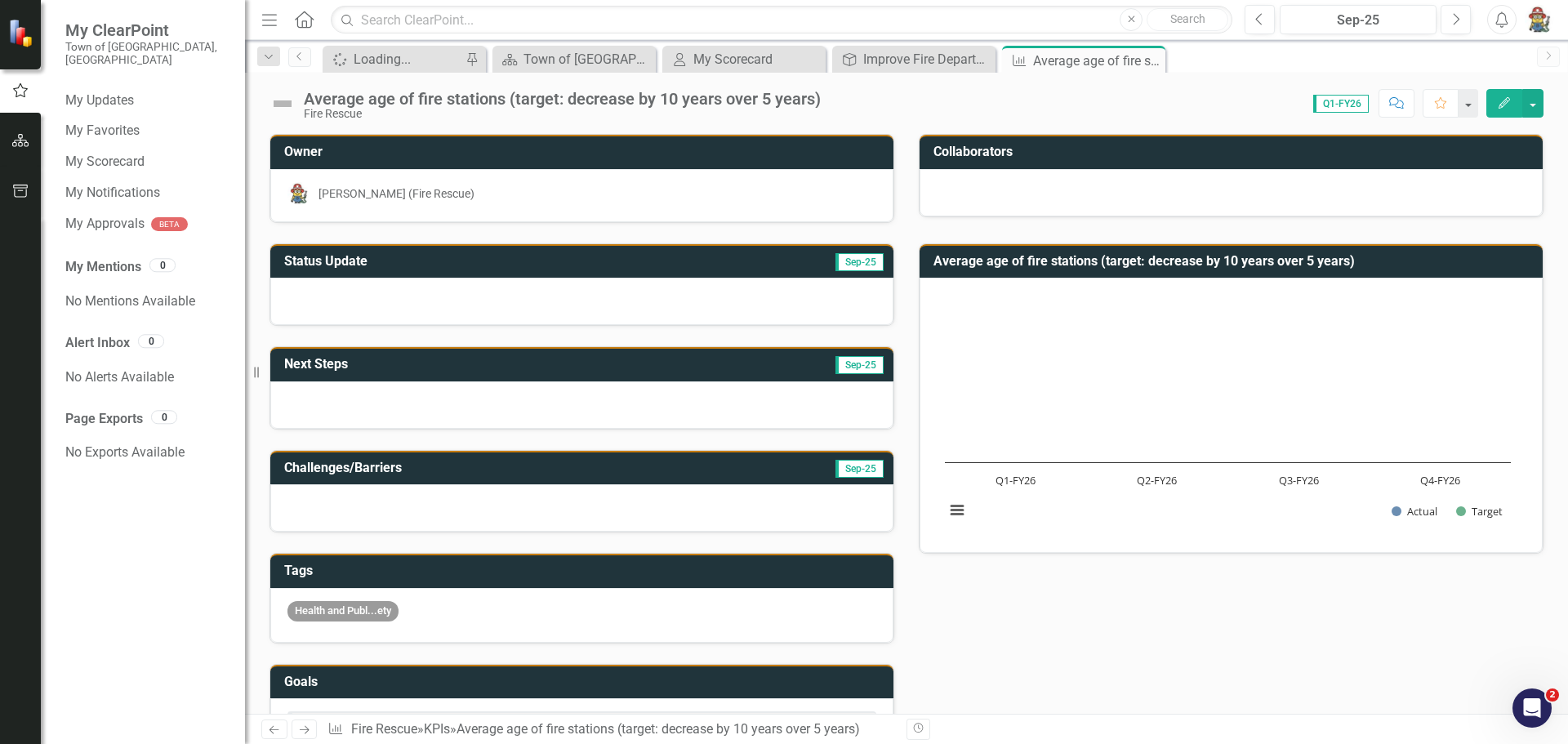
click at [19, 90] on icon "button" at bounding box center [20, 90] width 18 height 15
click at [111, 153] on link "My Scorecard" at bounding box center [147, 162] width 164 height 19
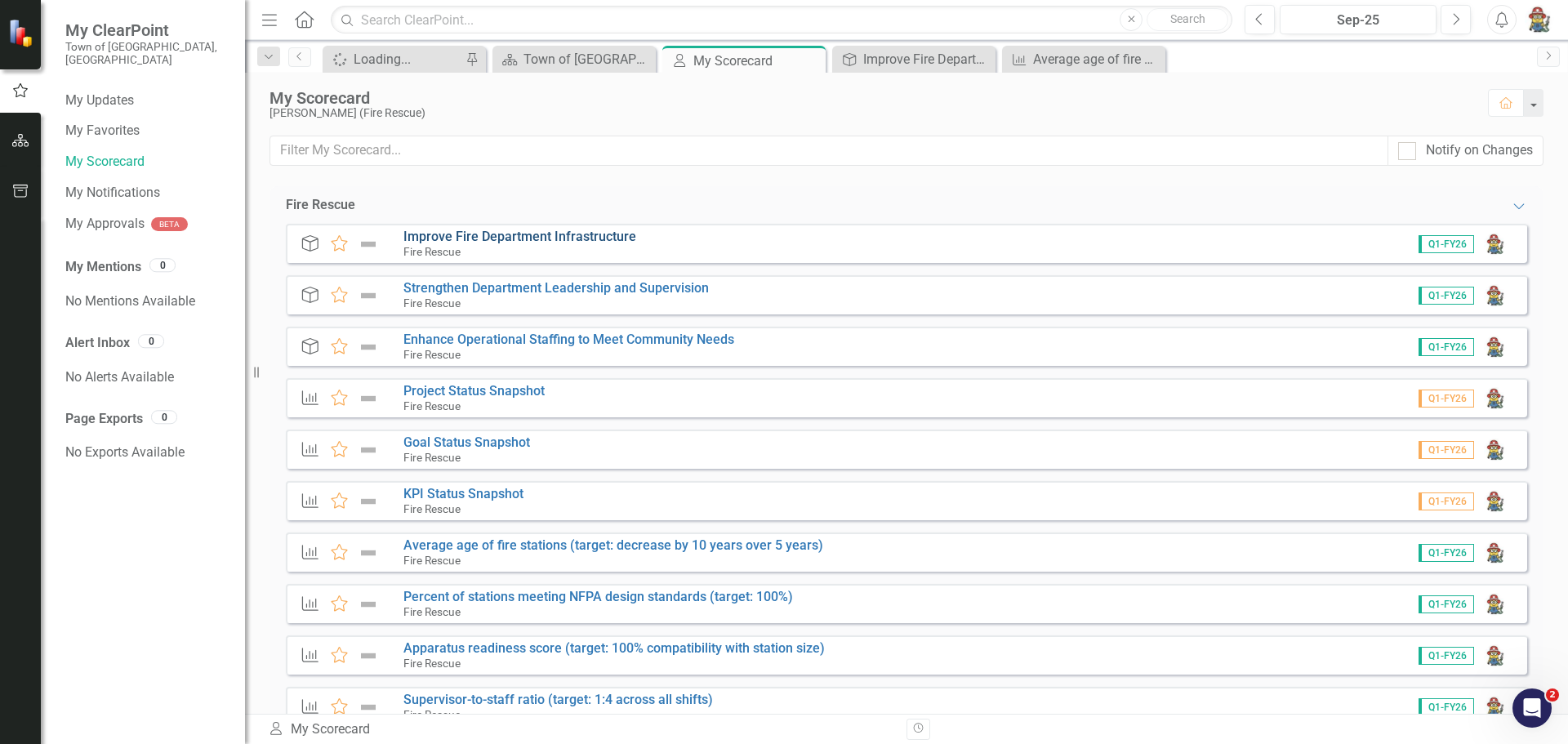
click at [579, 235] on link "Improve Fire Department Infrastructure" at bounding box center [519, 236] width 233 height 16
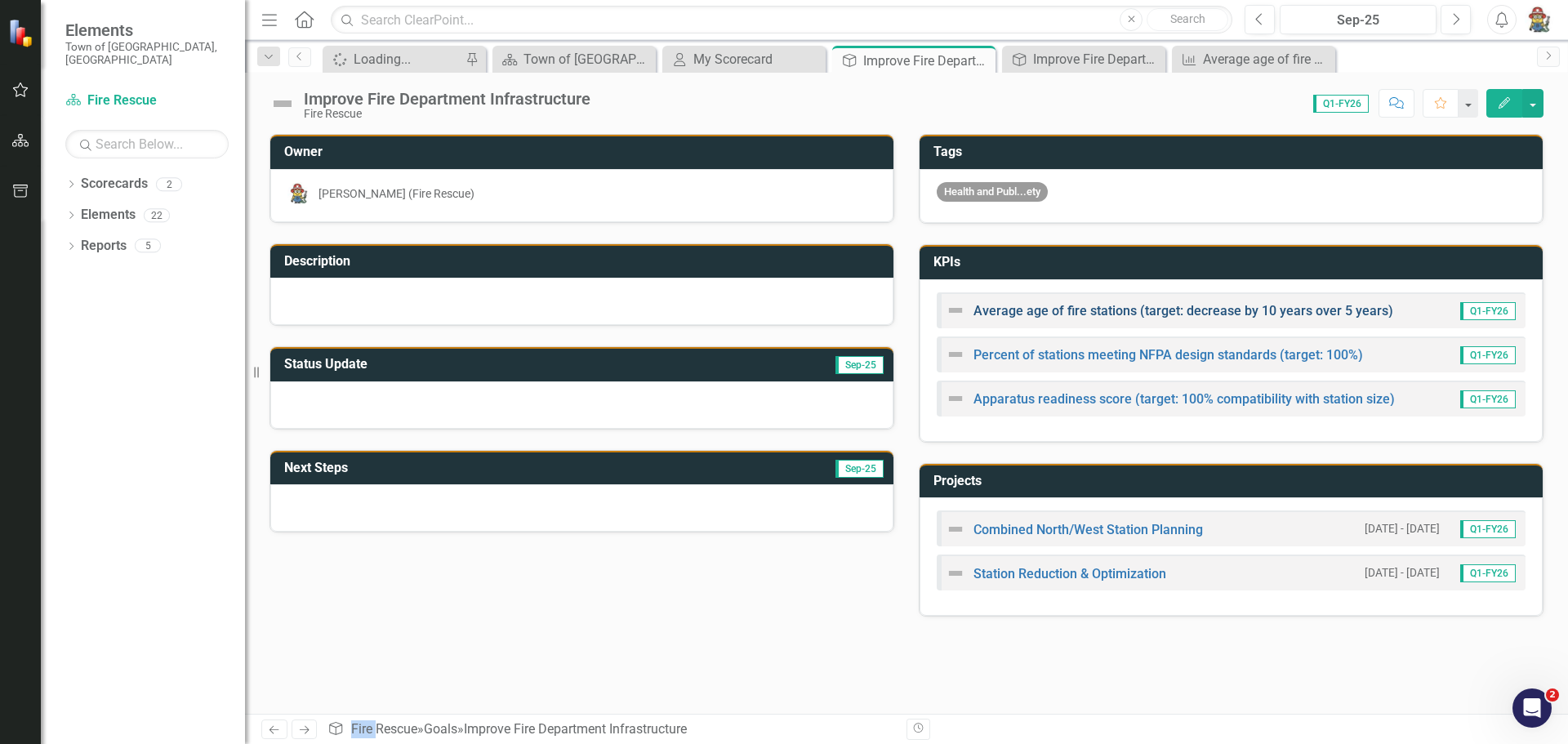
click at [1120, 311] on link "Average age of fire stations (target: decrease by 10 years over 5 years)" at bounding box center [1183, 311] width 419 height 16
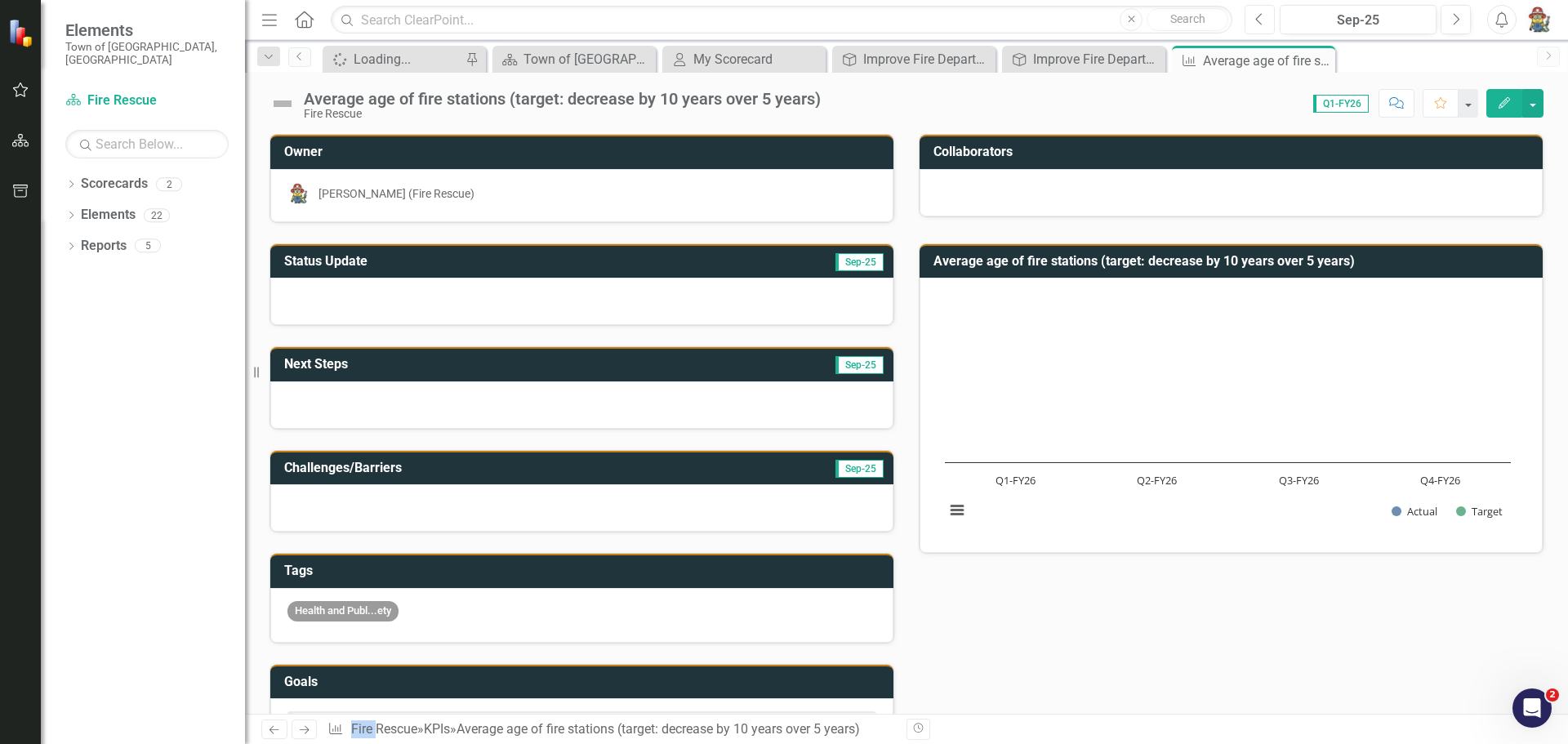
click at [1265, 16] on button "Previous" at bounding box center [1260, 19] width 30 height 29
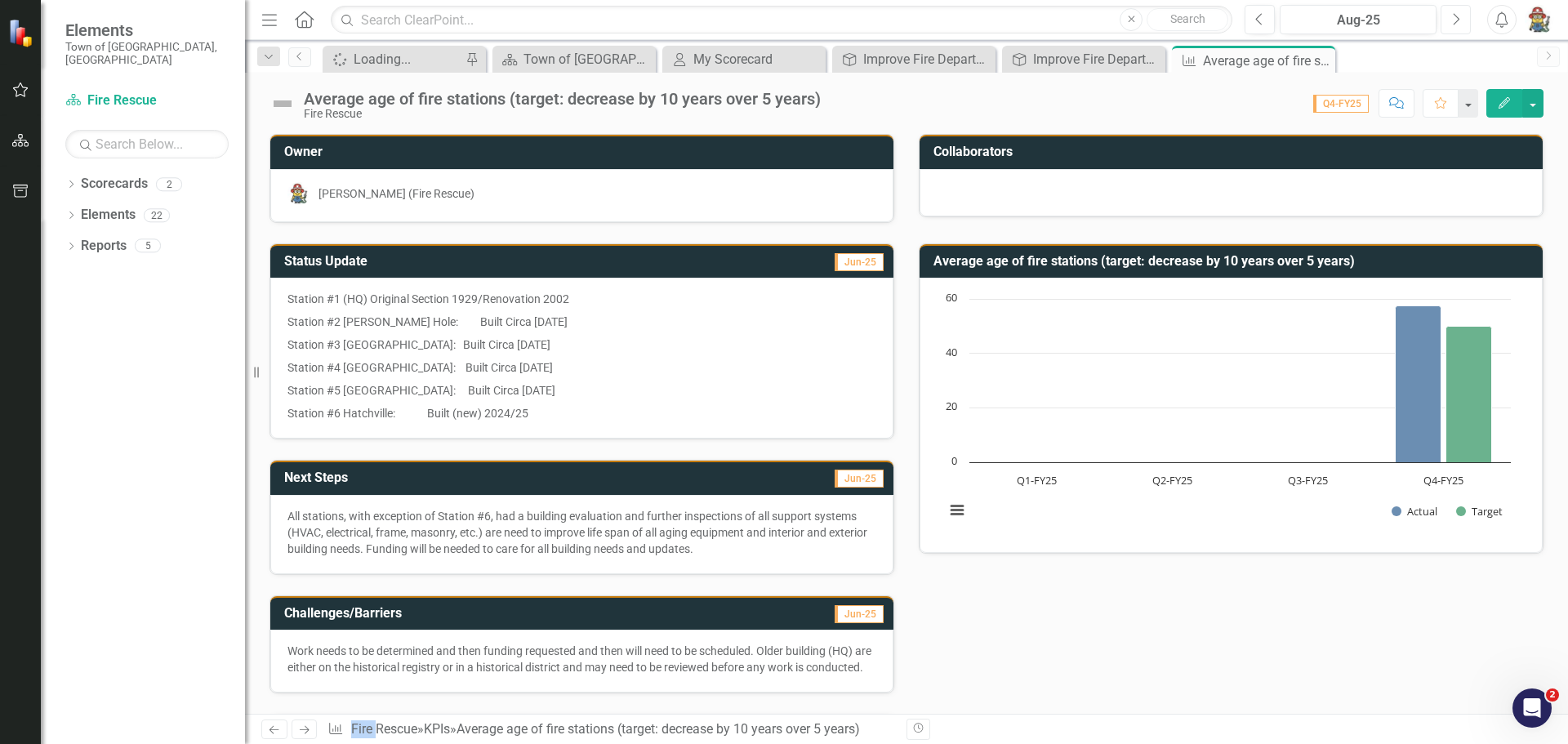
click at [1456, 22] on icon "Next" at bounding box center [1456, 19] width 9 height 15
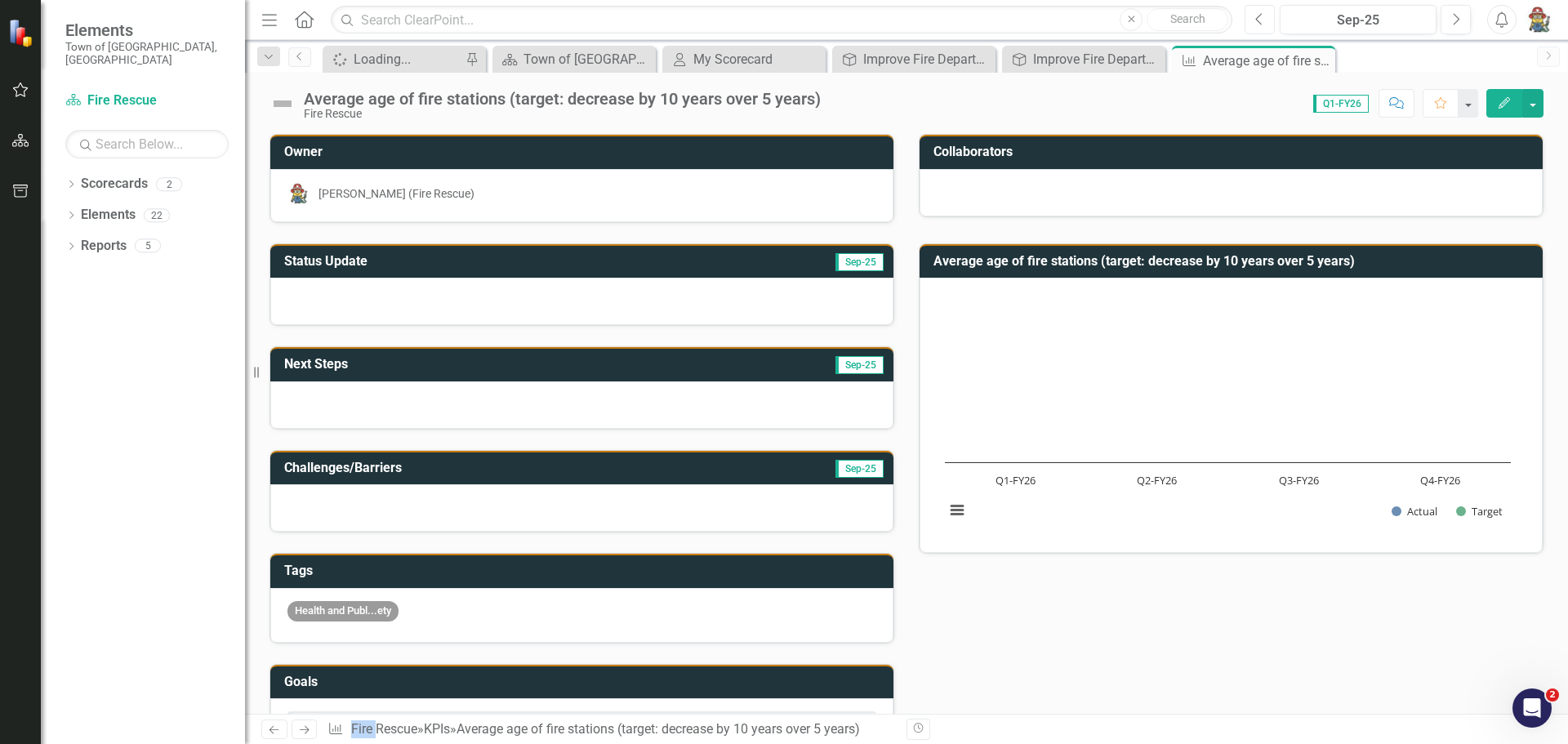
click at [1264, 20] on icon "Previous" at bounding box center [1260, 19] width 9 height 15
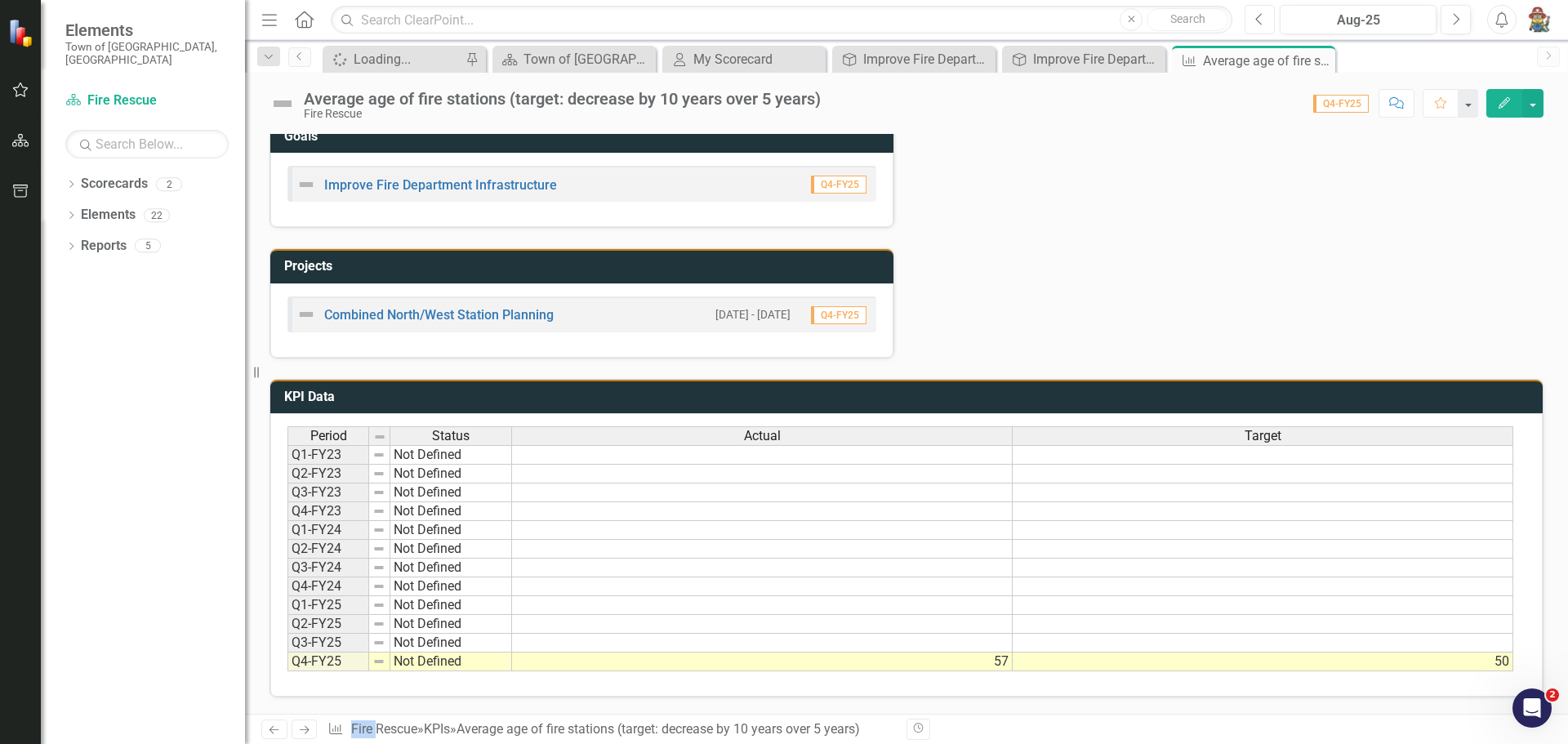
scroll to position [234, 0]
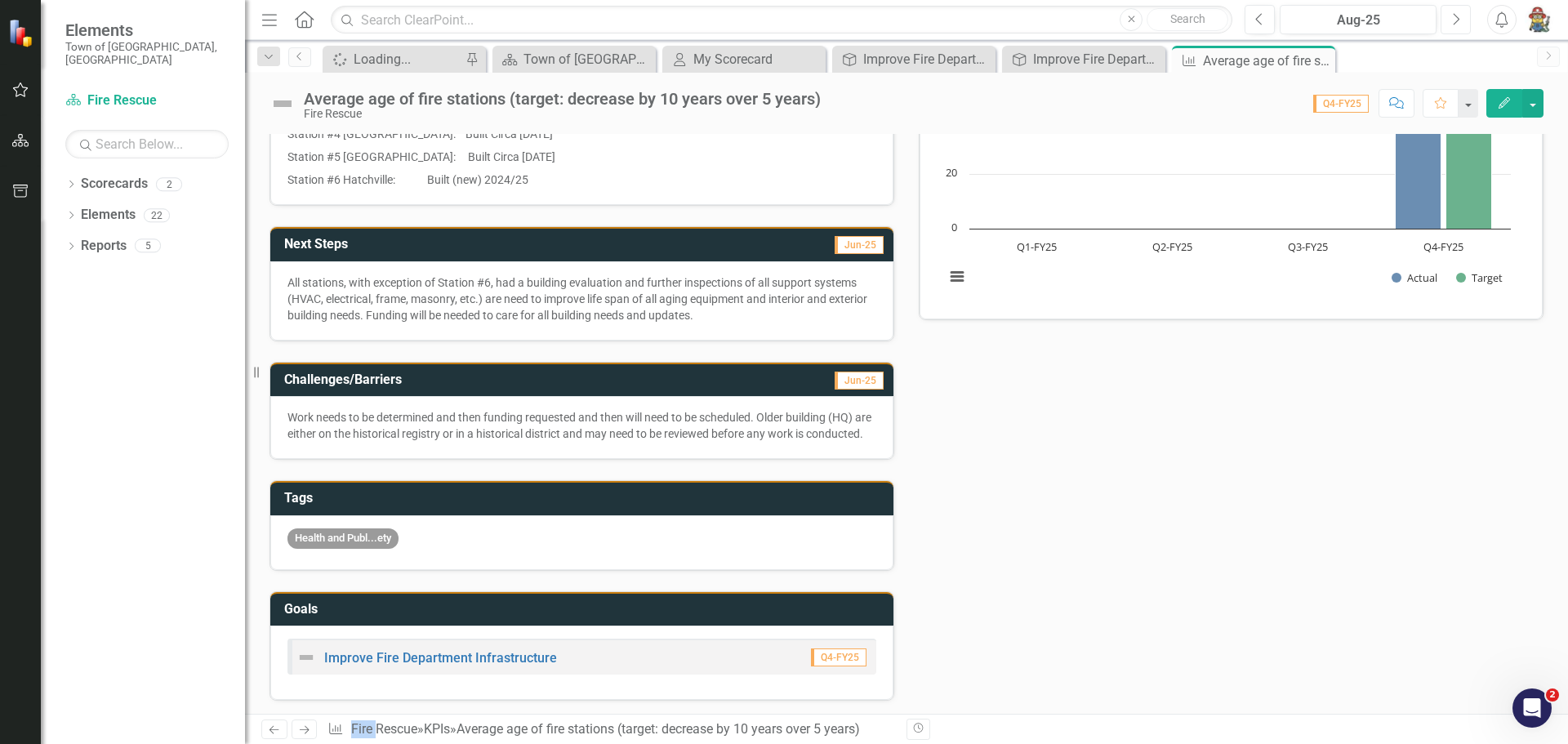
click at [1454, 17] on icon "Next" at bounding box center [1456, 19] width 9 height 15
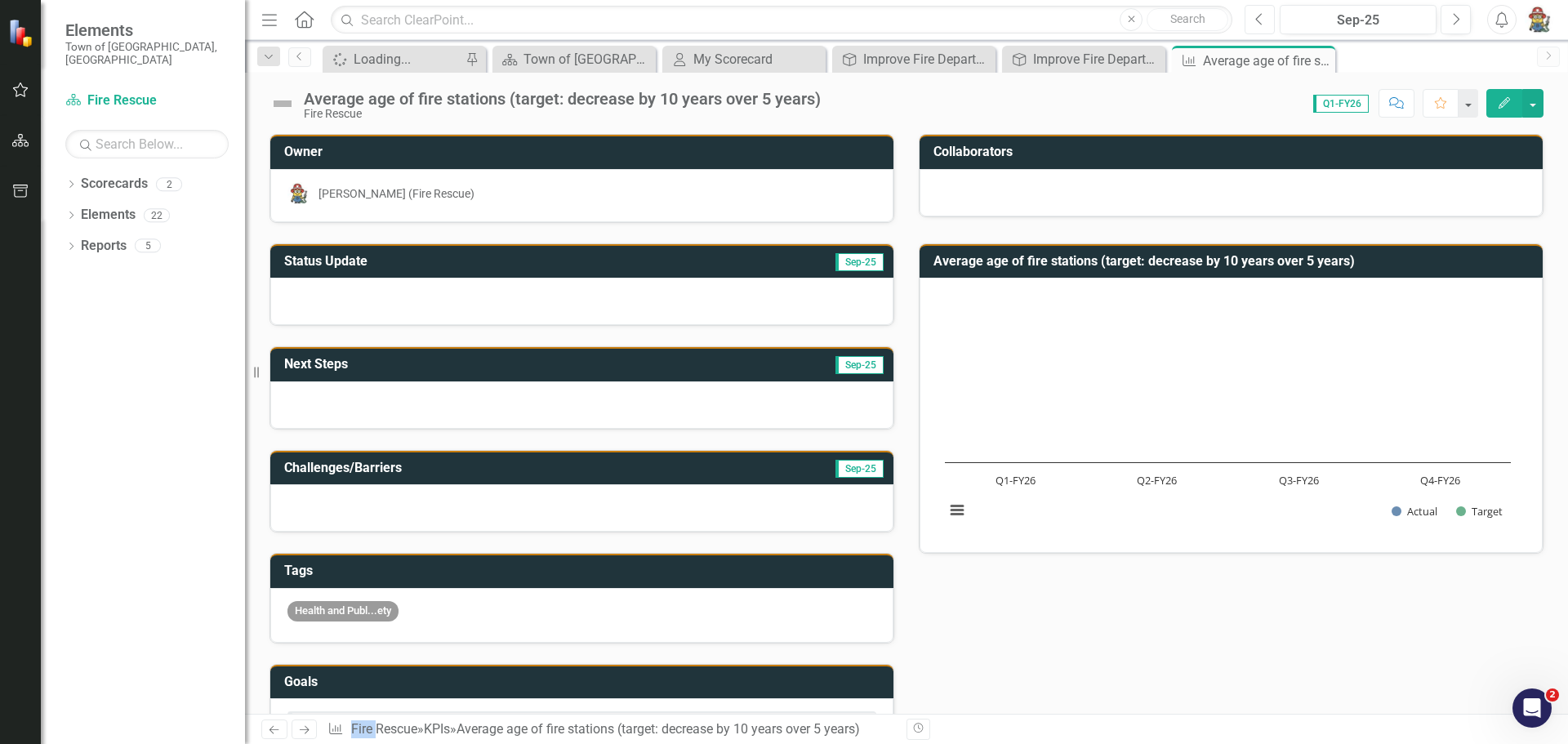
click at [1262, 18] on icon "Previous" at bounding box center [1260, 19] width 9 height 15
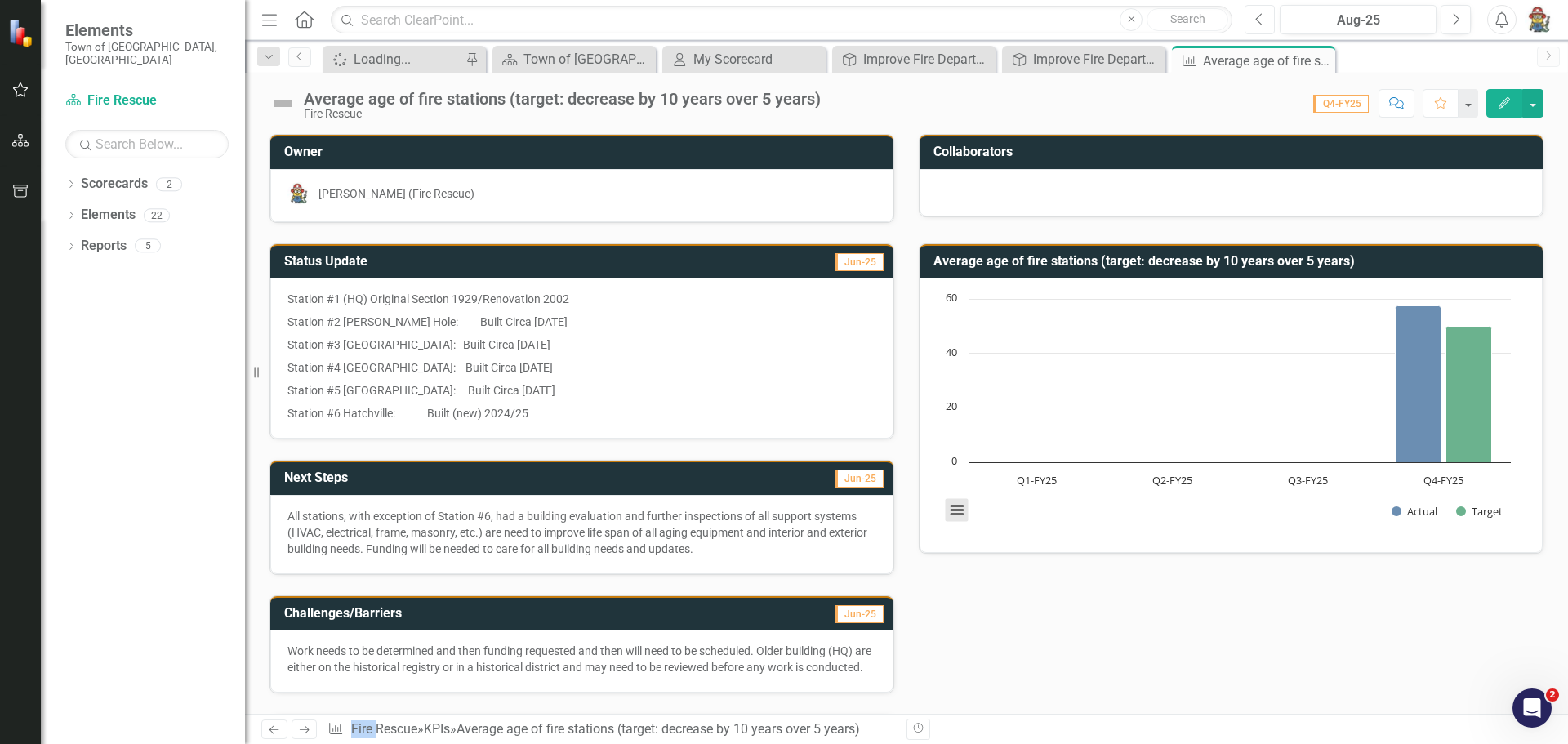
click at [960, 515] on button "View chart menu, Chart" at bounding box center [957, 510] width 23 height 23
click at [1031, 606] on div "Status Update Jun-25 Station #1 (HQ) Original Section 1929/Renovation 2002 Stat…" at bounding box center [907, 644] width 1299 height 842
click at [1454, 20] on icon "Next" at bounding box center [1456, 19] width 9 height 15
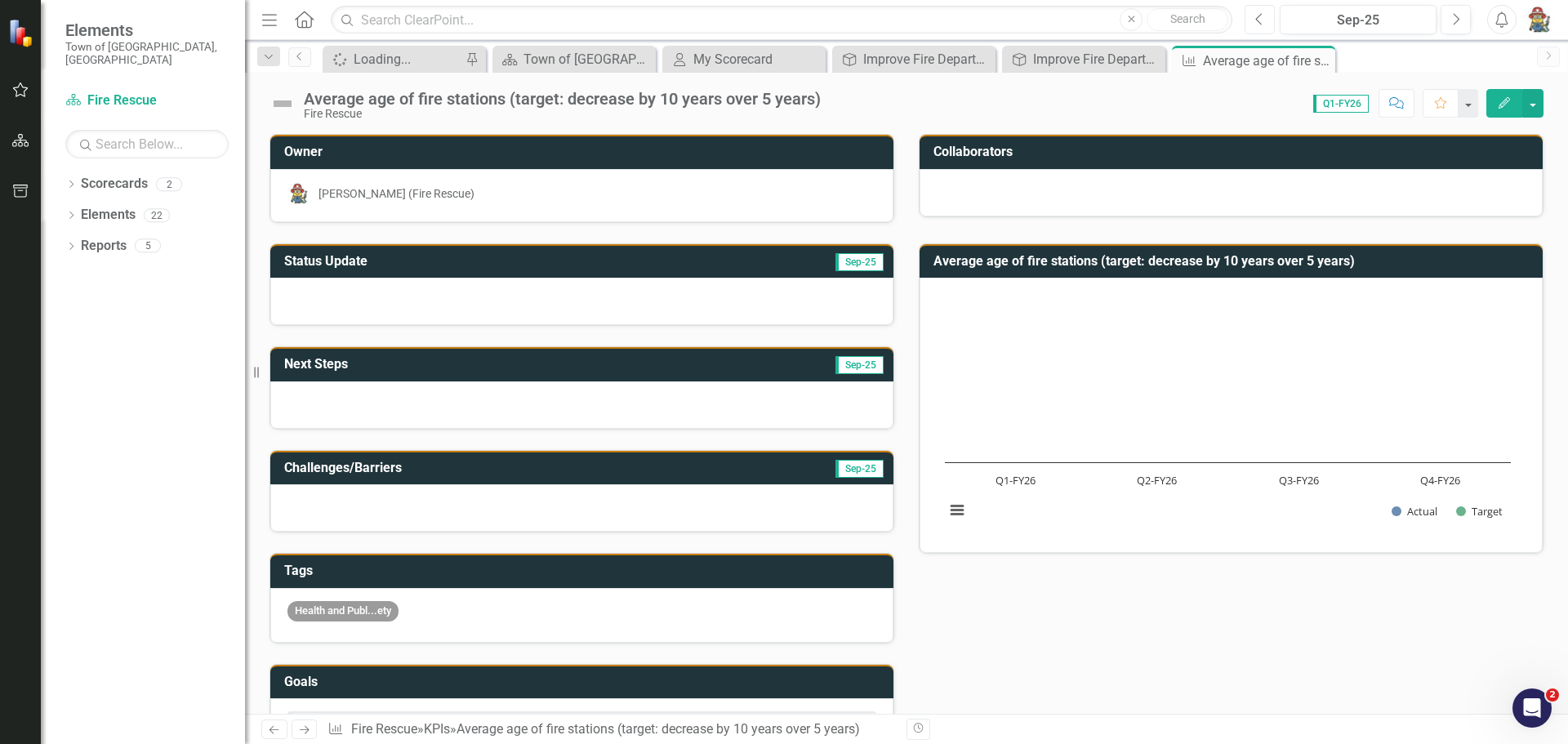
click at [1255, 19] on button "Previous" at bounding box center [1260, 19] width 30 height 29
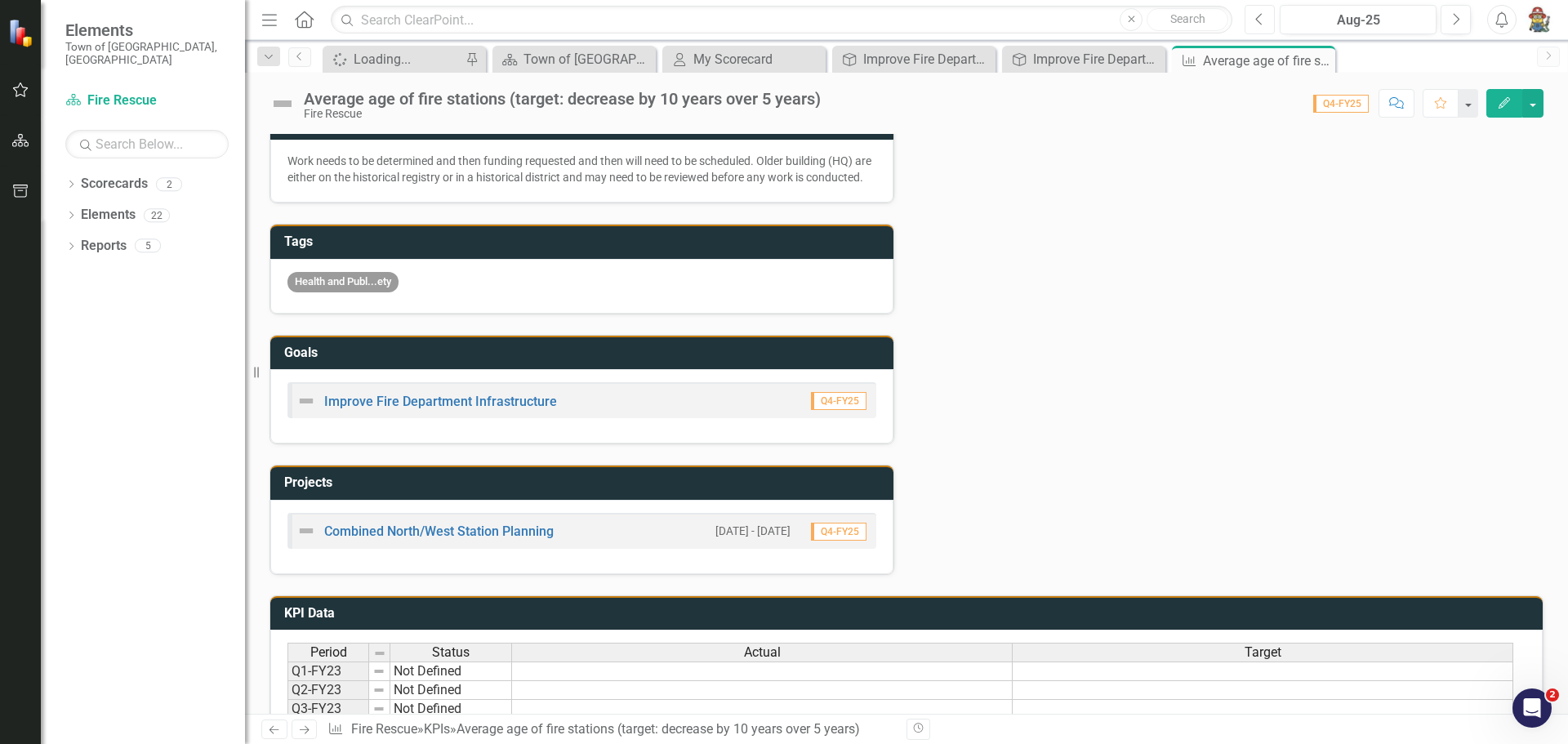
scroll to position [724, 0]
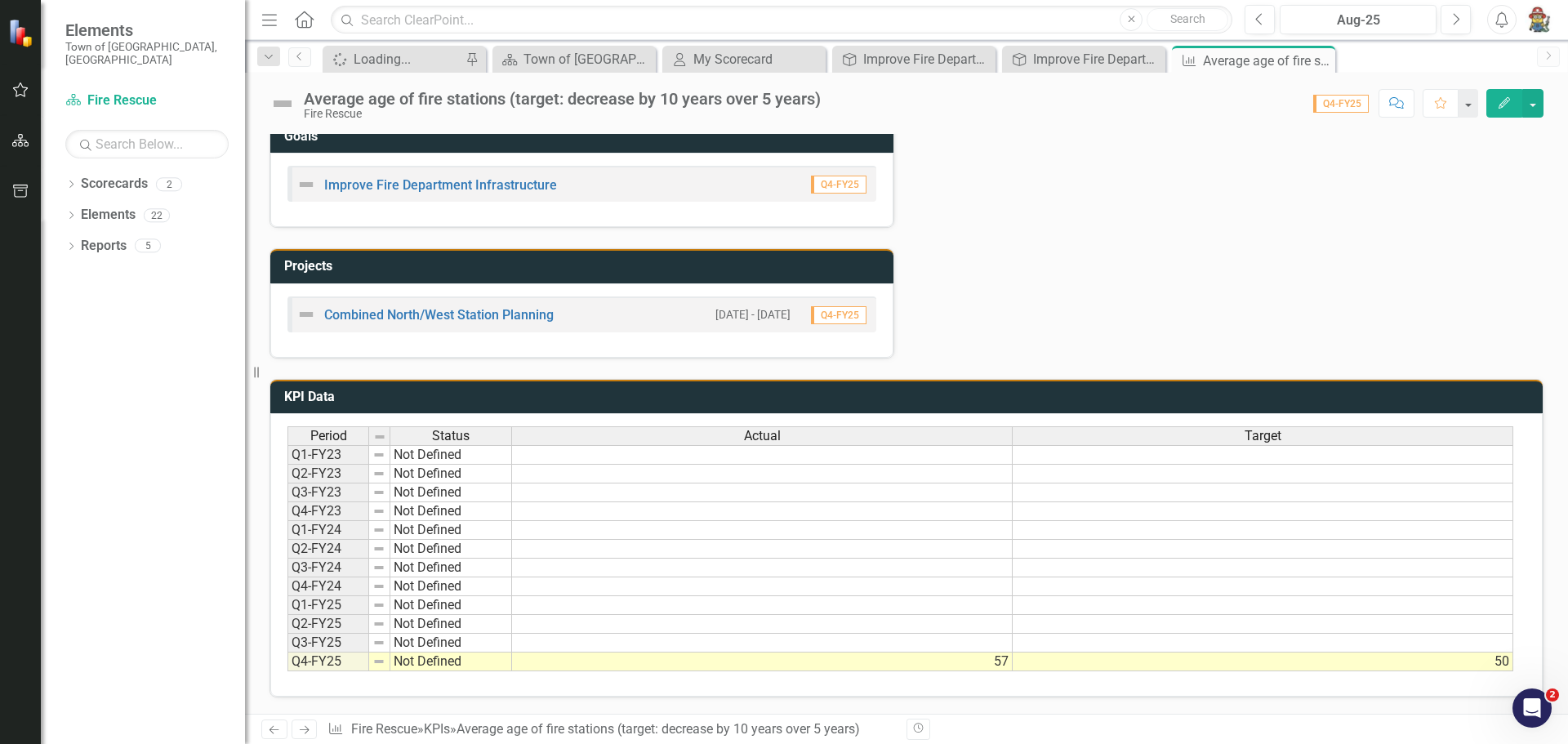
click at [303, 731] on icon "Next" at bounding box center [304, 730] width 14 height 11
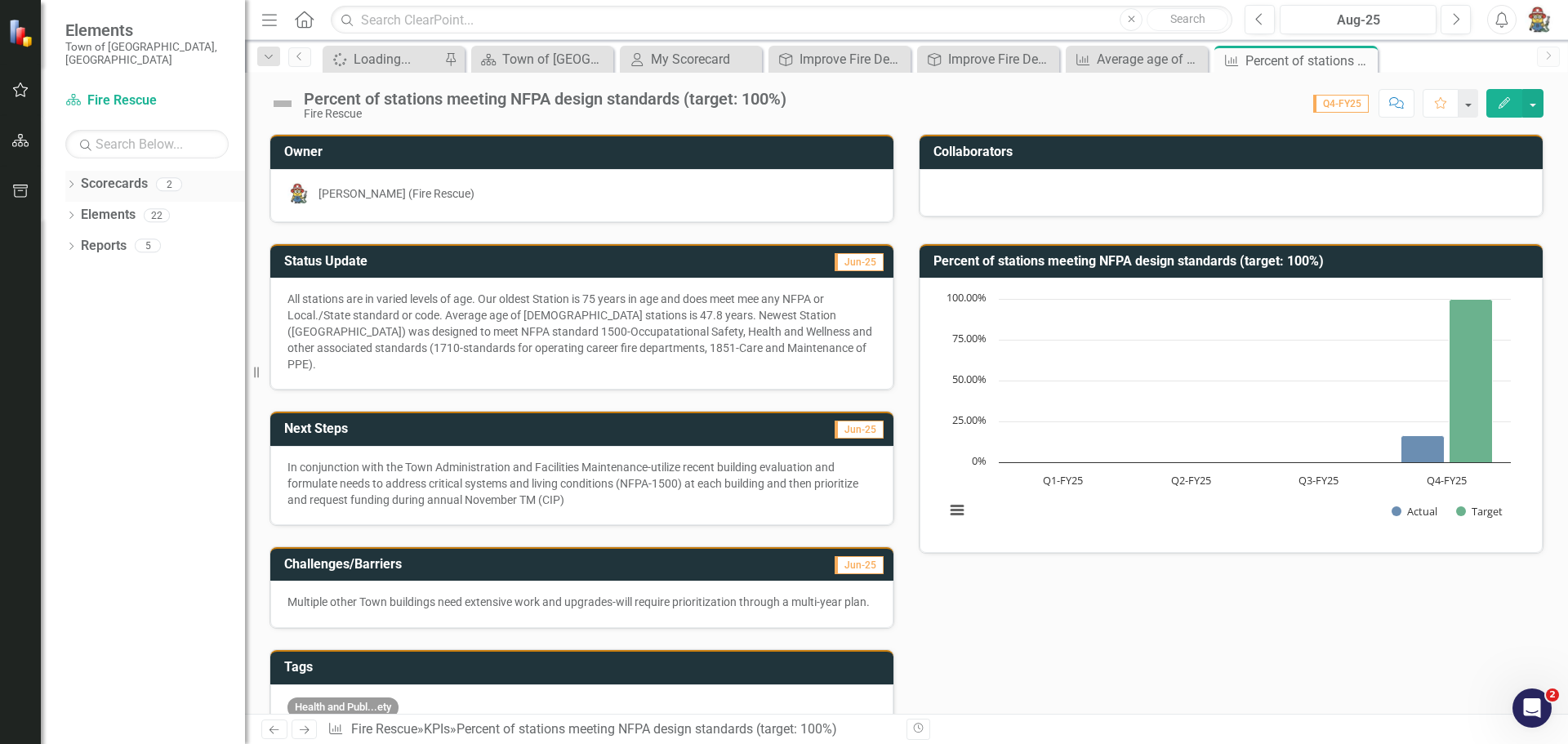
click at [112, 175] on link "Scorecards" at bounding box center [114, 184] width 67 height 19
click at [17, 92] on icon "button" at bounding box center [20, 89] width 17 height 13
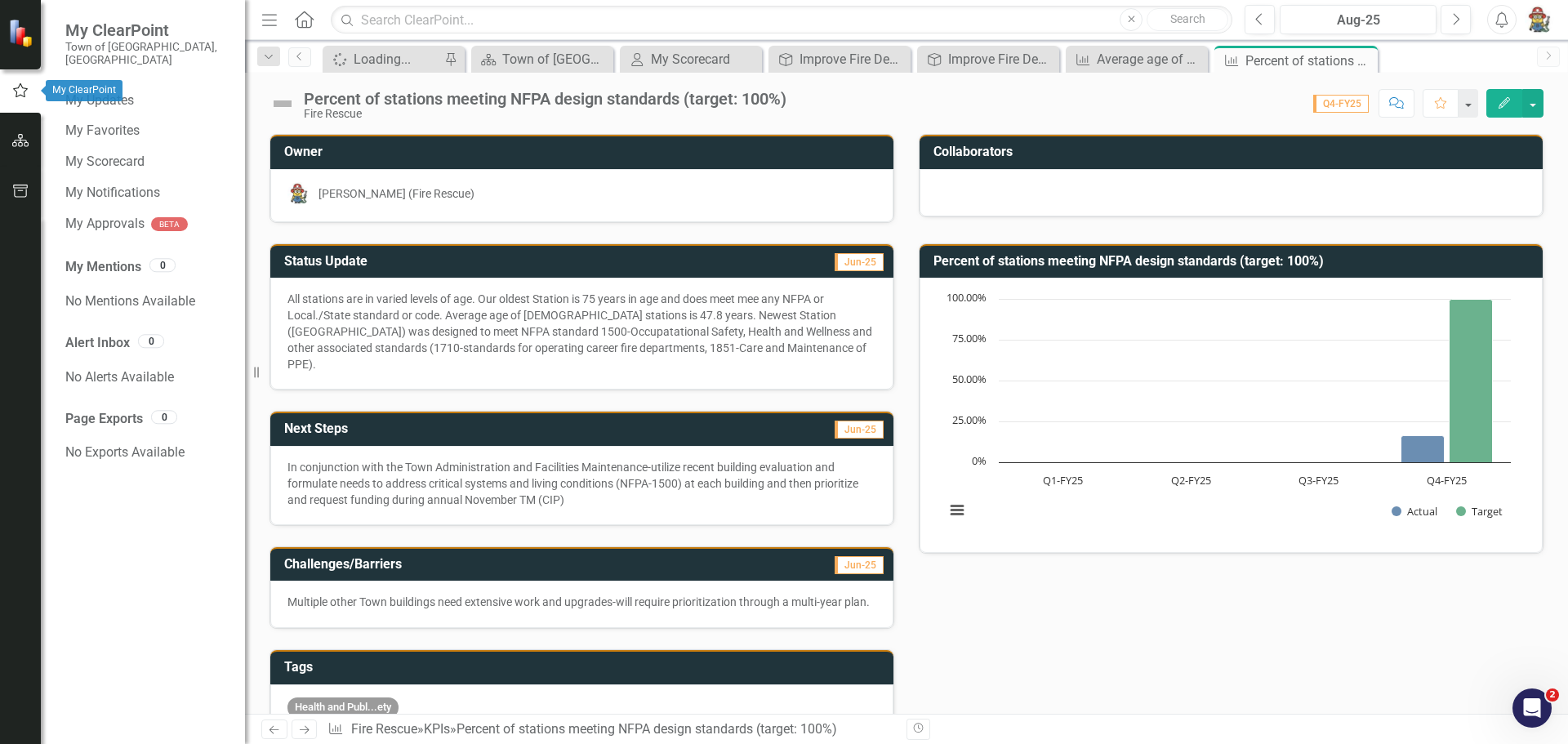
click at [26, 91] on icon "button" at bounding box center [20, 90] width 15 height 14
click at [137, 153] on link "My Scorecard" at bounding box center [147, 162] width 164 height 19
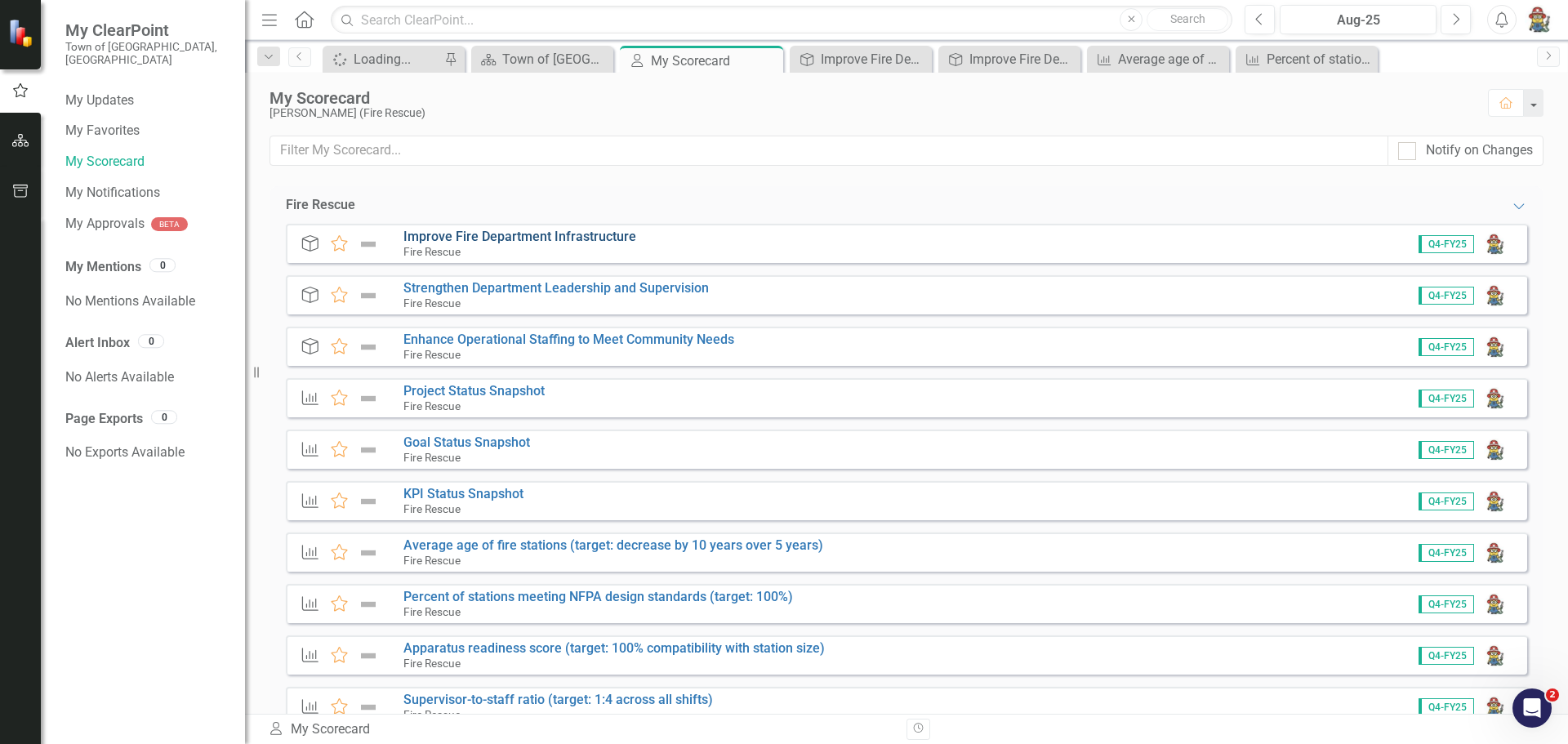
click at [495, 234] on link "Improve Fire Department Infrastructure" at bounding box center [519, 236] width 233 height 16
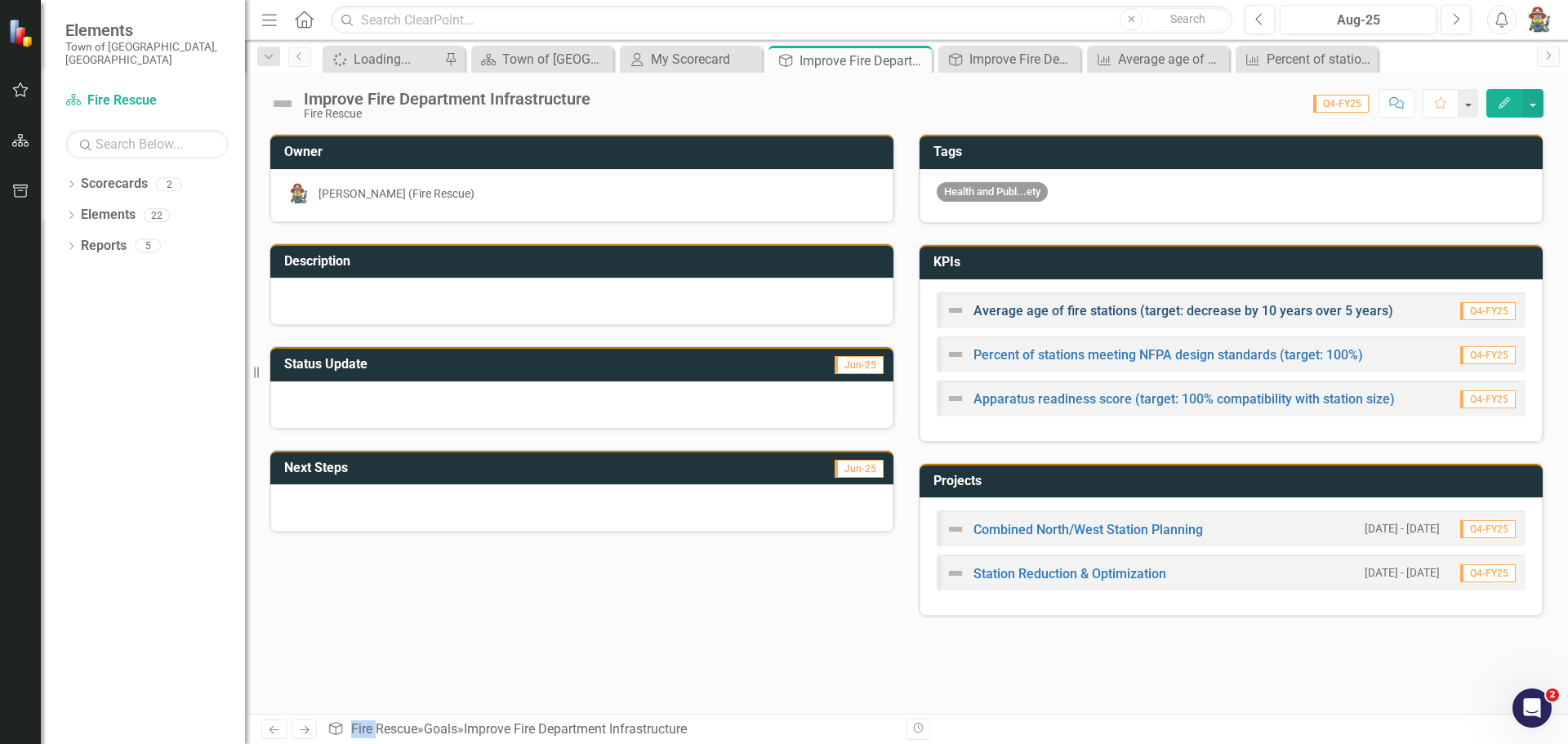
click at [1034, 311] on link "Average age of fire stations (target: decrease by 10 years over 5 years)" at bounding box center [1183, 311] width 419 height 16
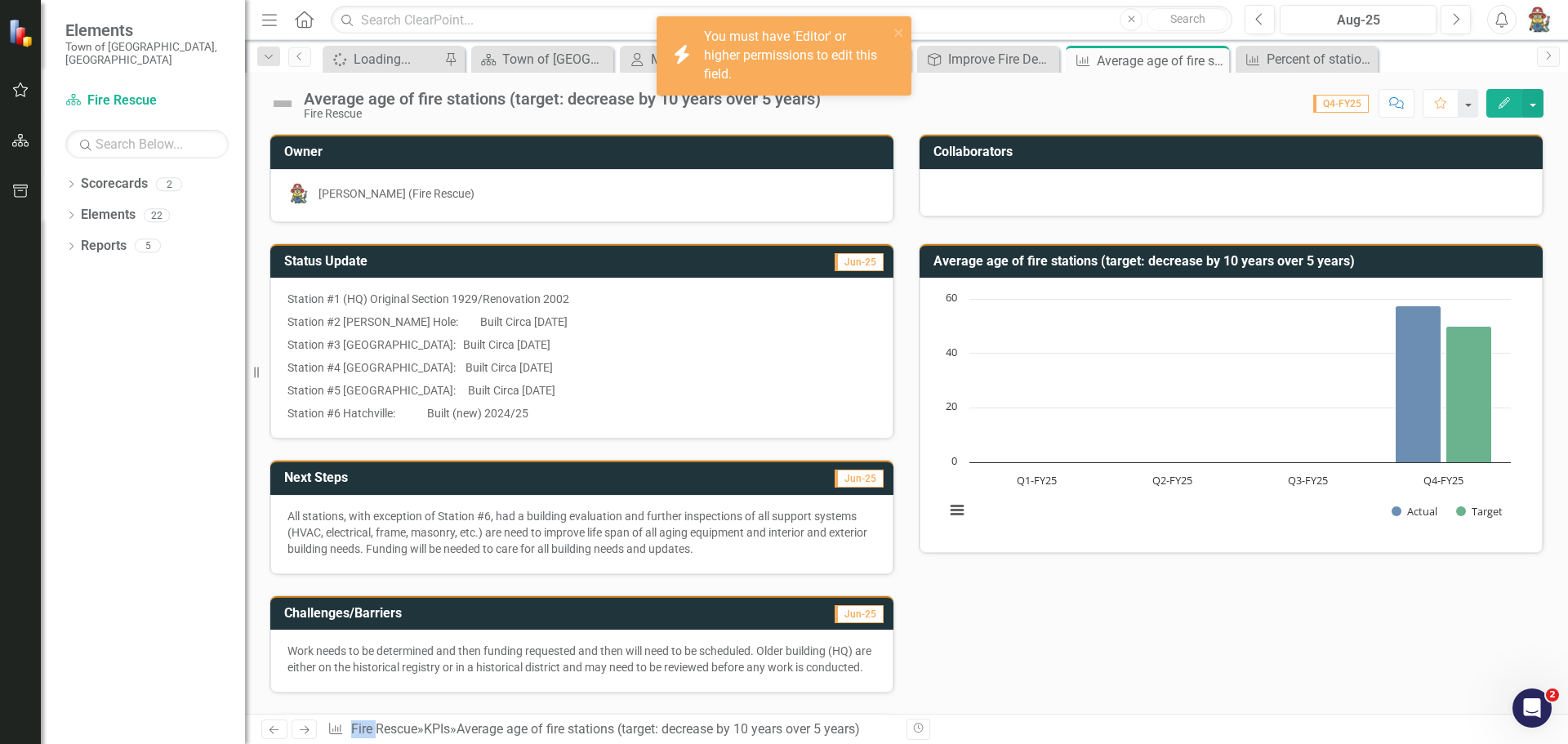
drag, startPoint x: 603, startPoint y: 499, endPoint x: 627, endPoint y: 497, distance: 24.1
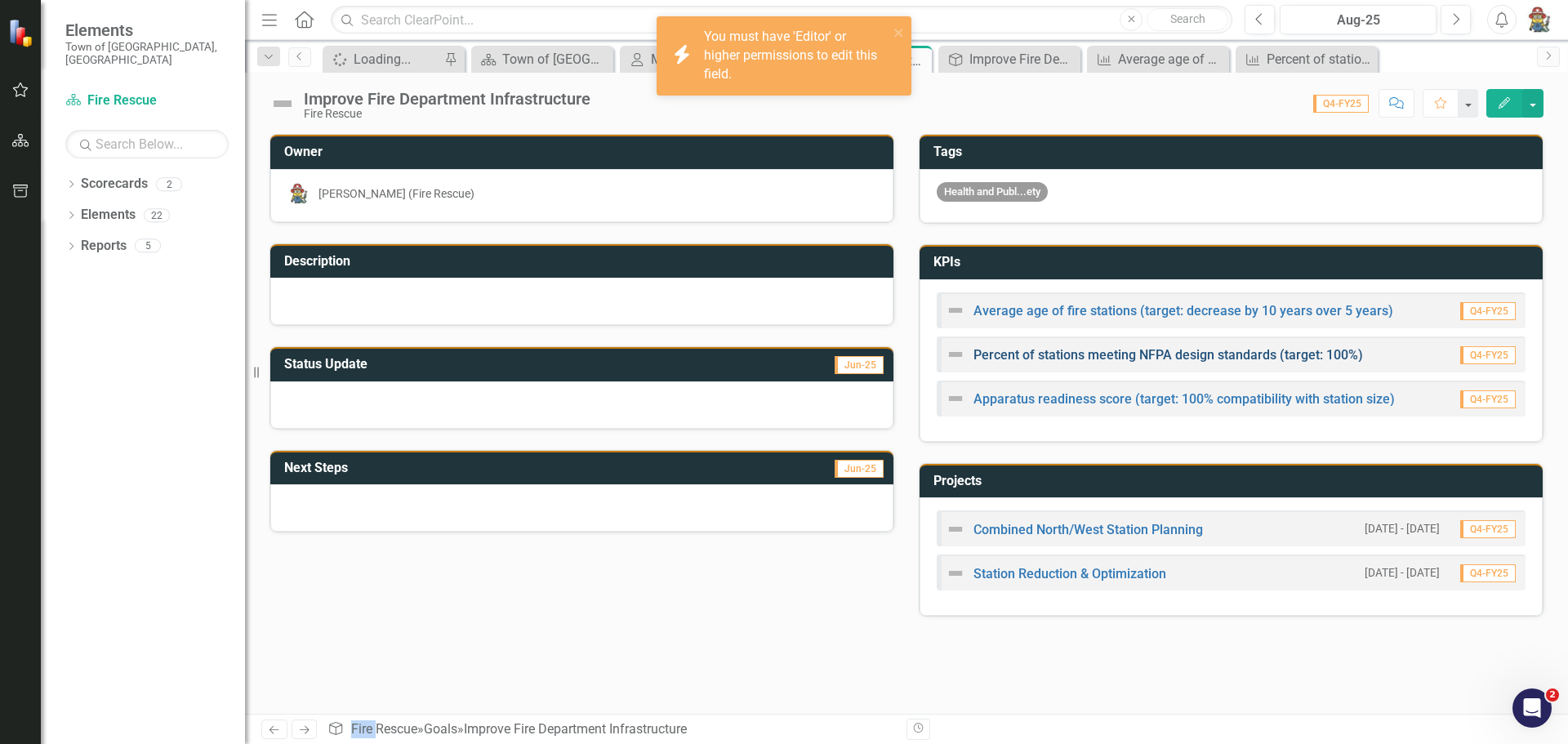
click at [1041, 355] on link "Percent of stations meeting NFPA design standards (target: 100%)" at bounding box center [1168, 355] width 389 height 16
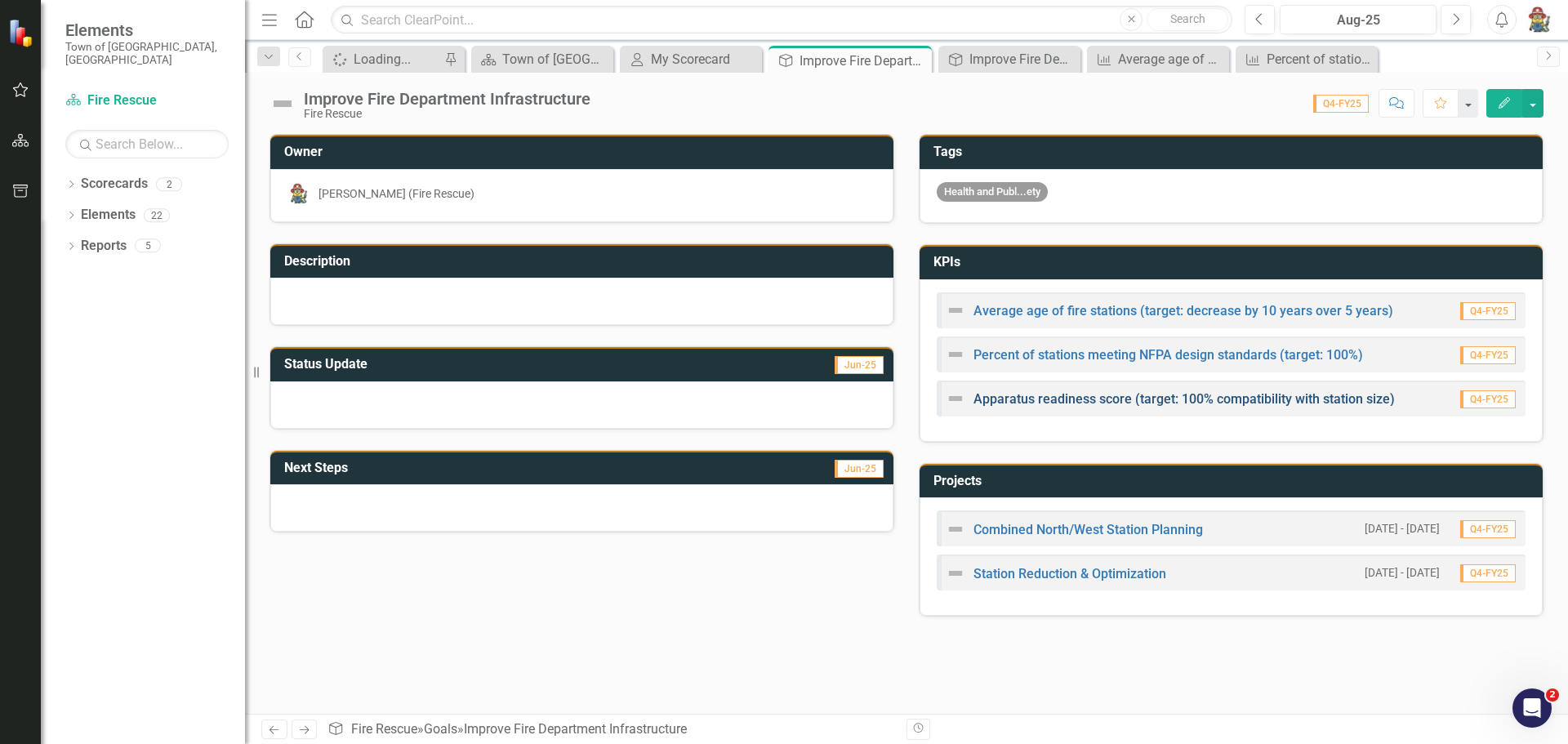
click at [1065, 395] on link "Apparatus readiness score (target: 100% compatibility with station size)" at bounding box center [1184, 399] width 421 height 16
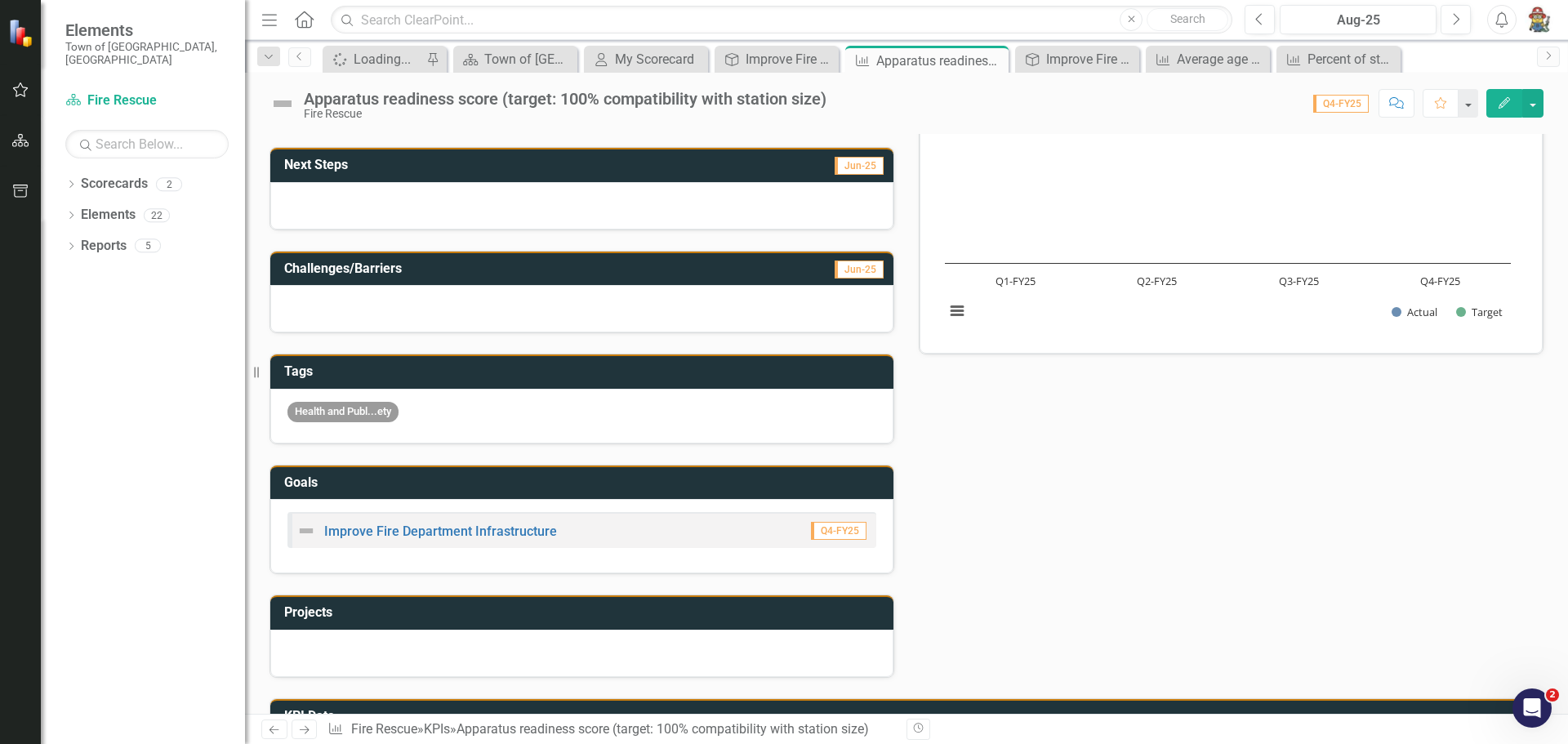
scroll to position [245, 0]
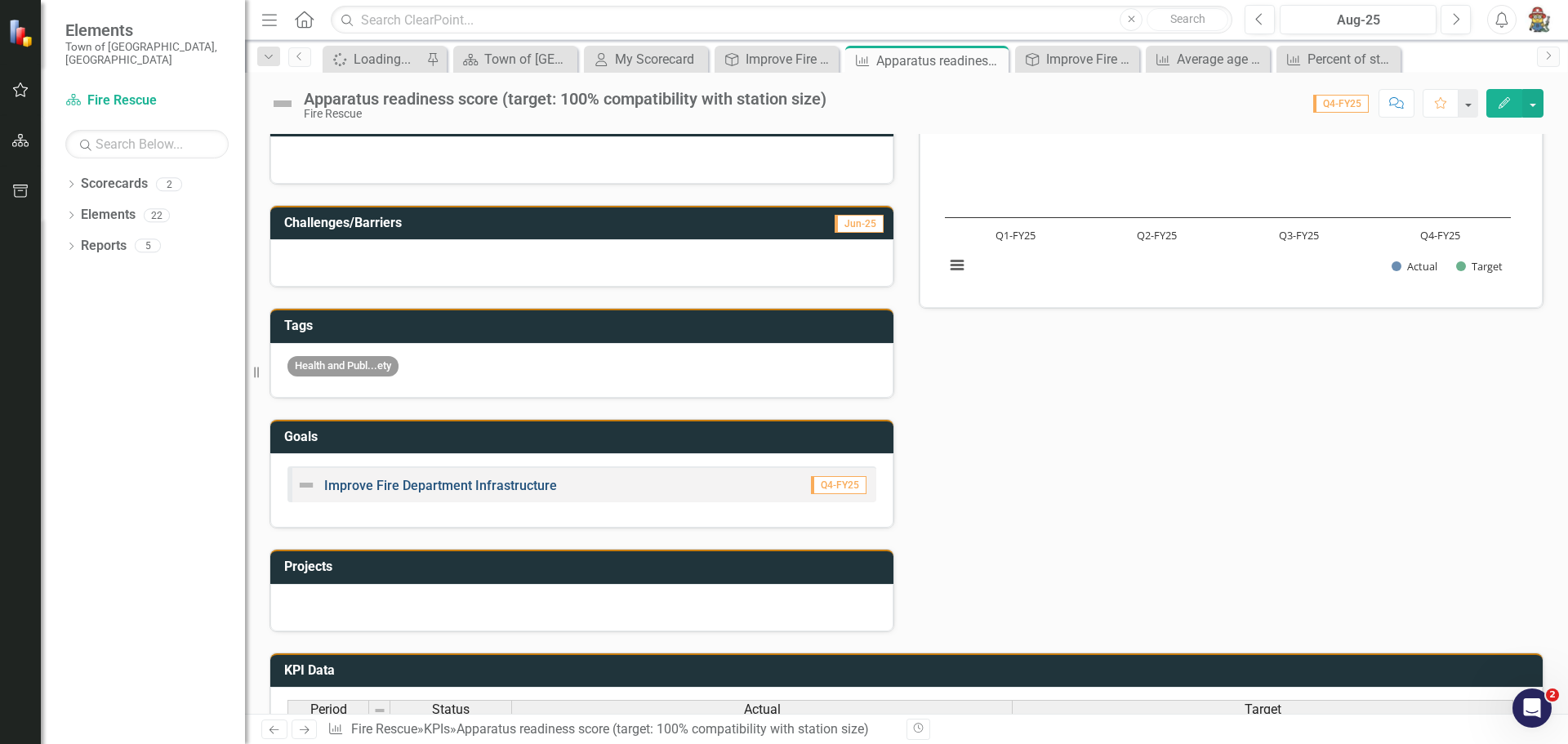
click at [405, 486] on link "Improve Fire Department Infrastructure" at bounding box center [440, 486] width 233 height 16
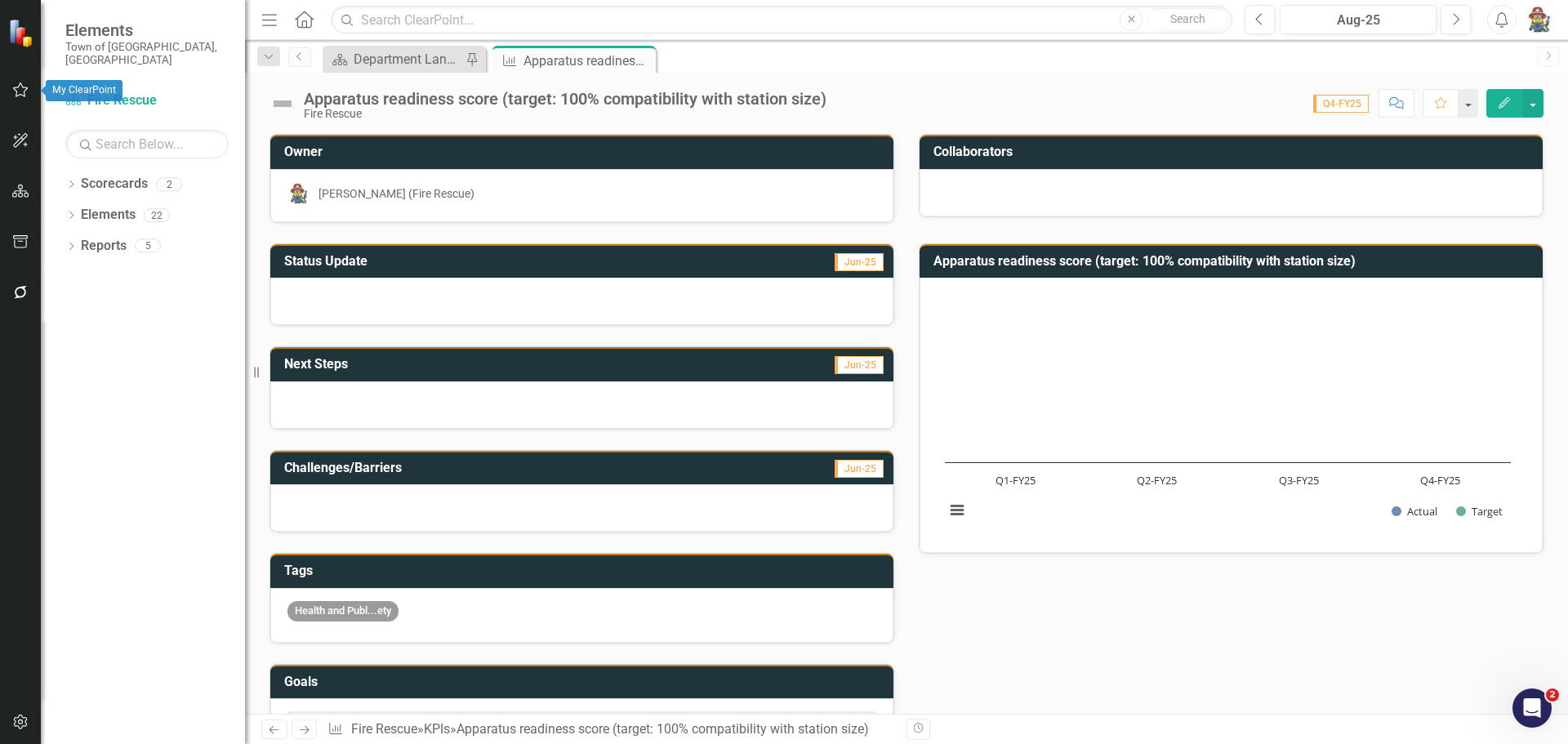
click at [19, 87] on icon "button" at bounding box center [21, 89] width 16 height 15
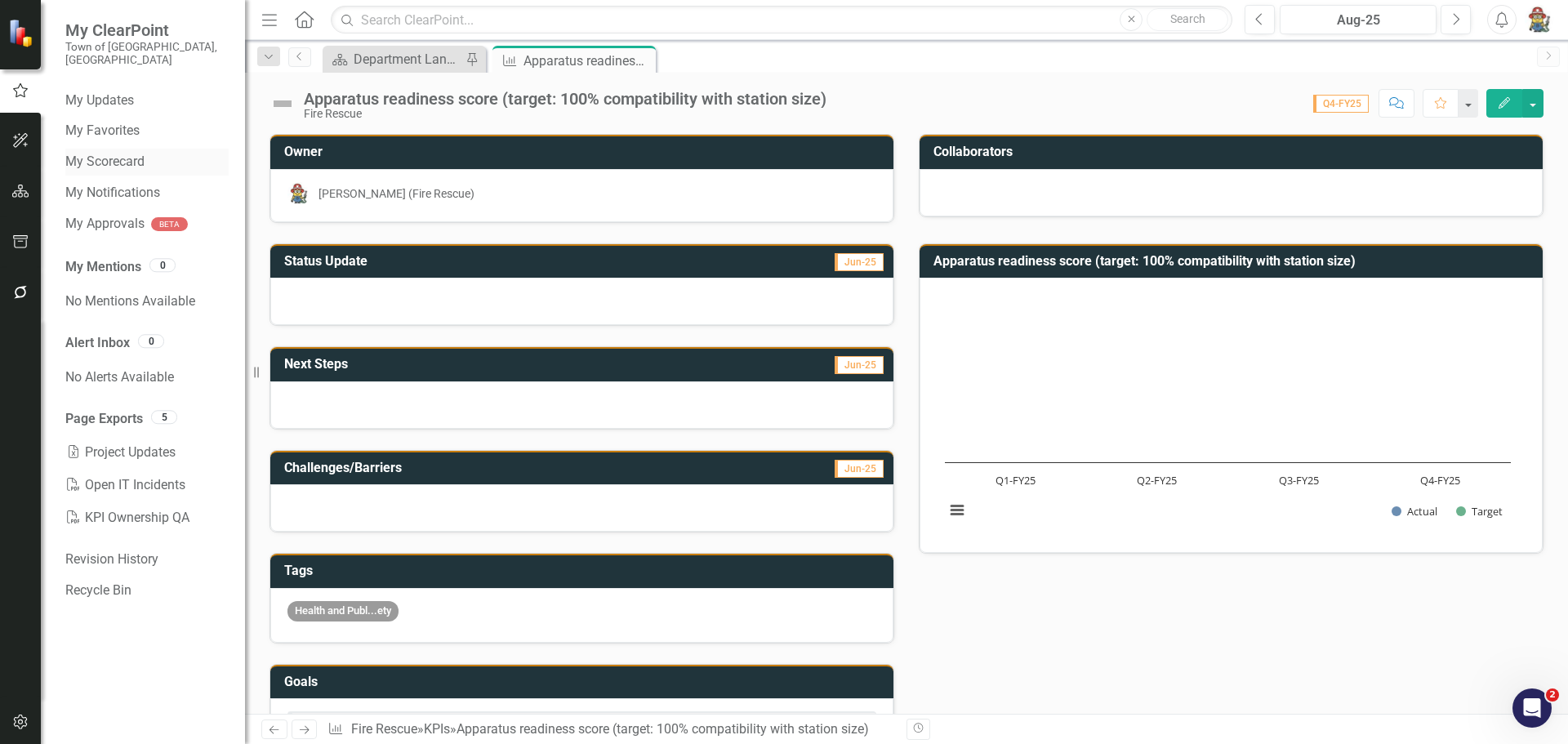
click at [92, 153] on link "My Scorecard" at bounding box center [147, 162] width 164 height 19
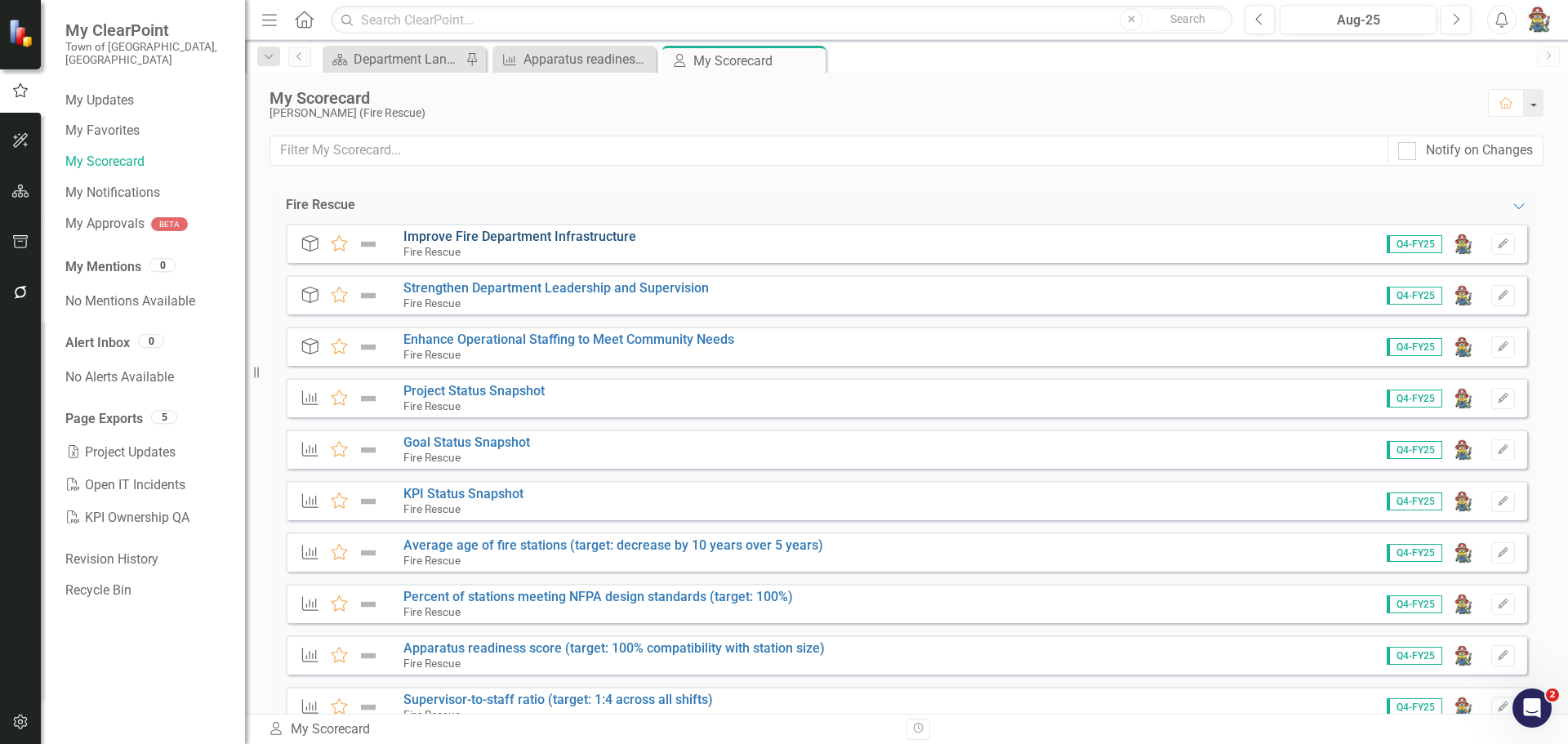
click at [536, 235] on link "Improve Fire Department Infrastructure" at bounding box center [519, 236] width 233 height 16
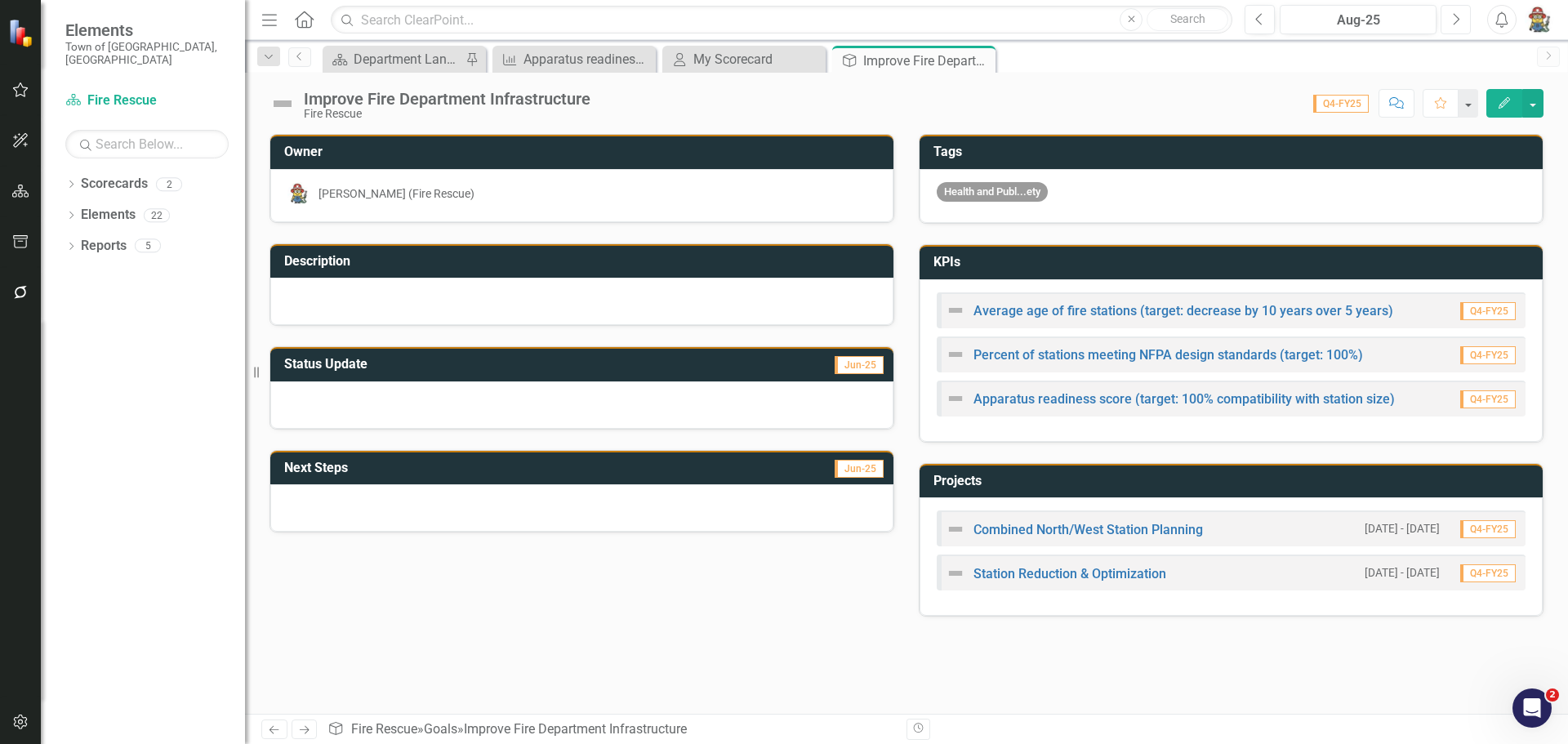
click at [1455, 27] on button "Next" at bounding box center [1456, 19] width 30 height 29
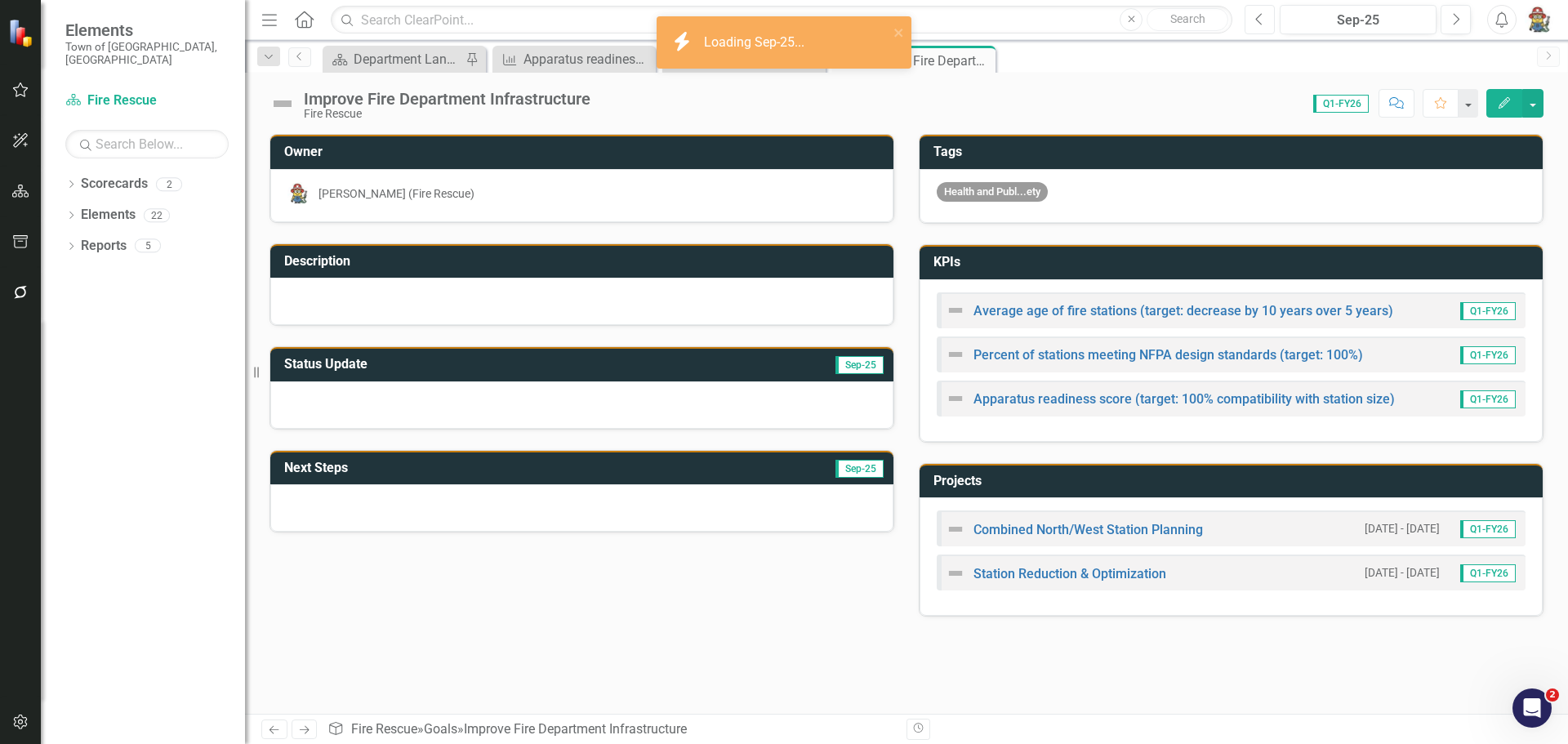
click at [1258, 23] on icon "Previous" at bounding box center [1260, 19] width 9 height 15
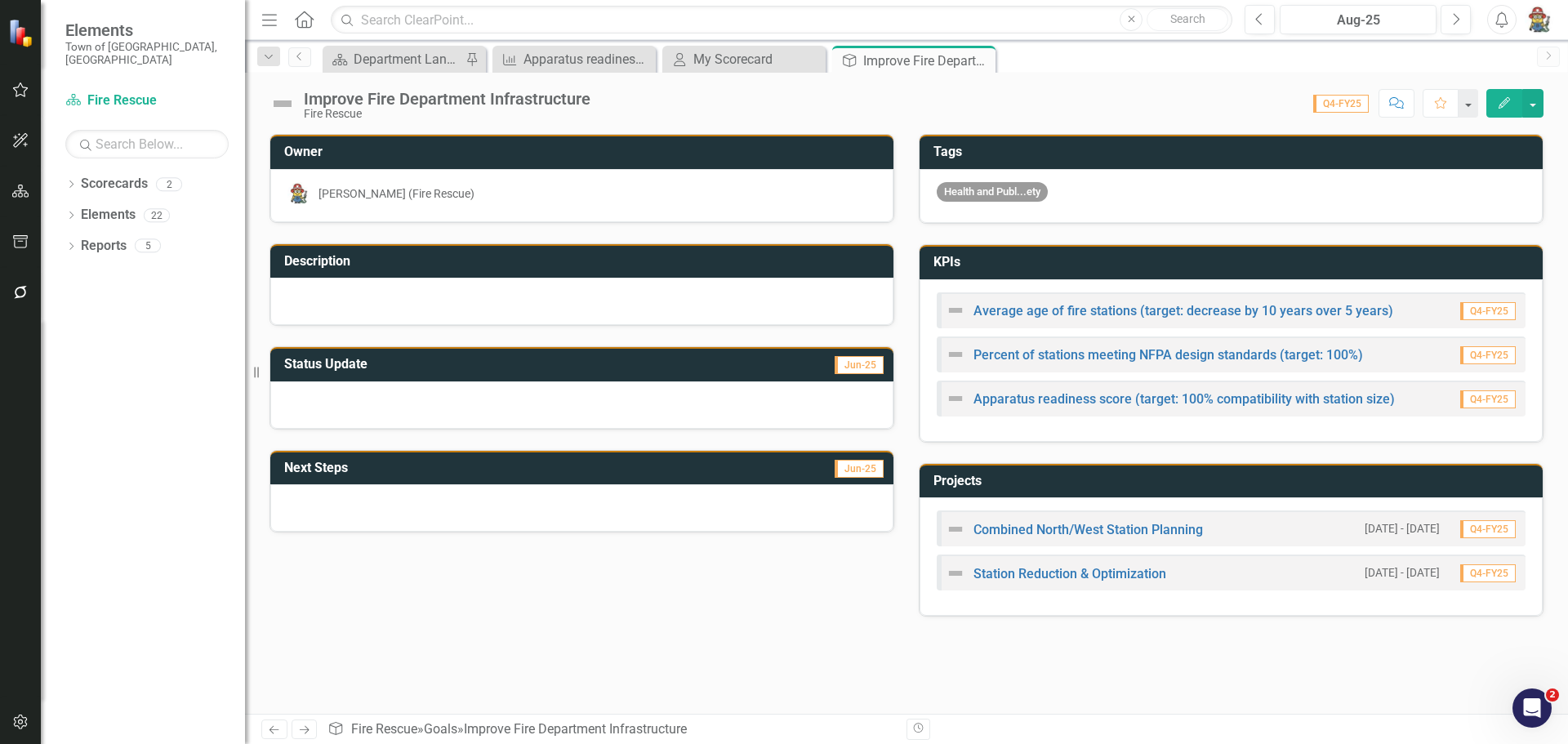
click at [1542, 12] on img "button" at bounding box center [1539, 19] width 29 height 29
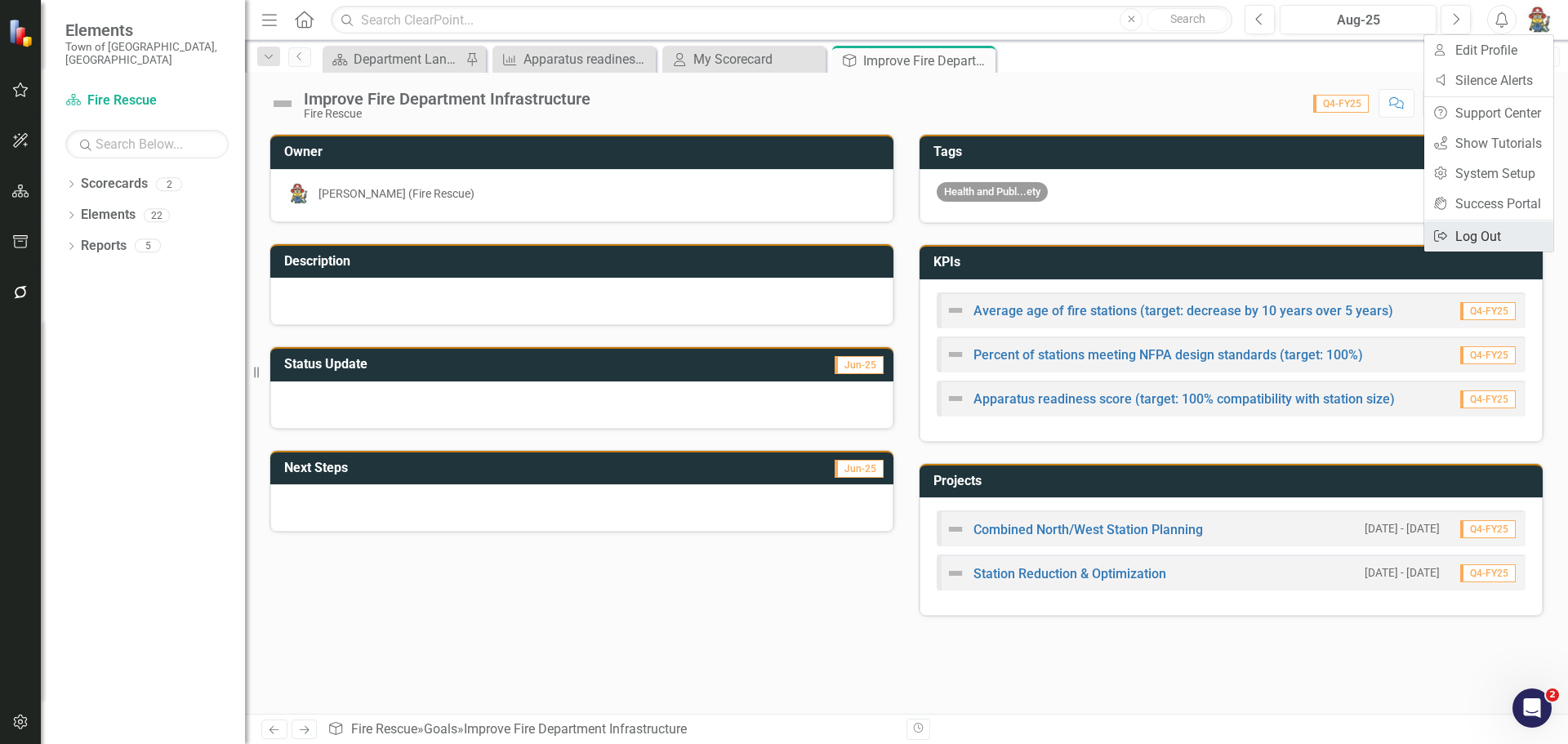
click at [1482, 228] on link "Logout Log Out" at bounding box center [1489, 236] width 129 height 30
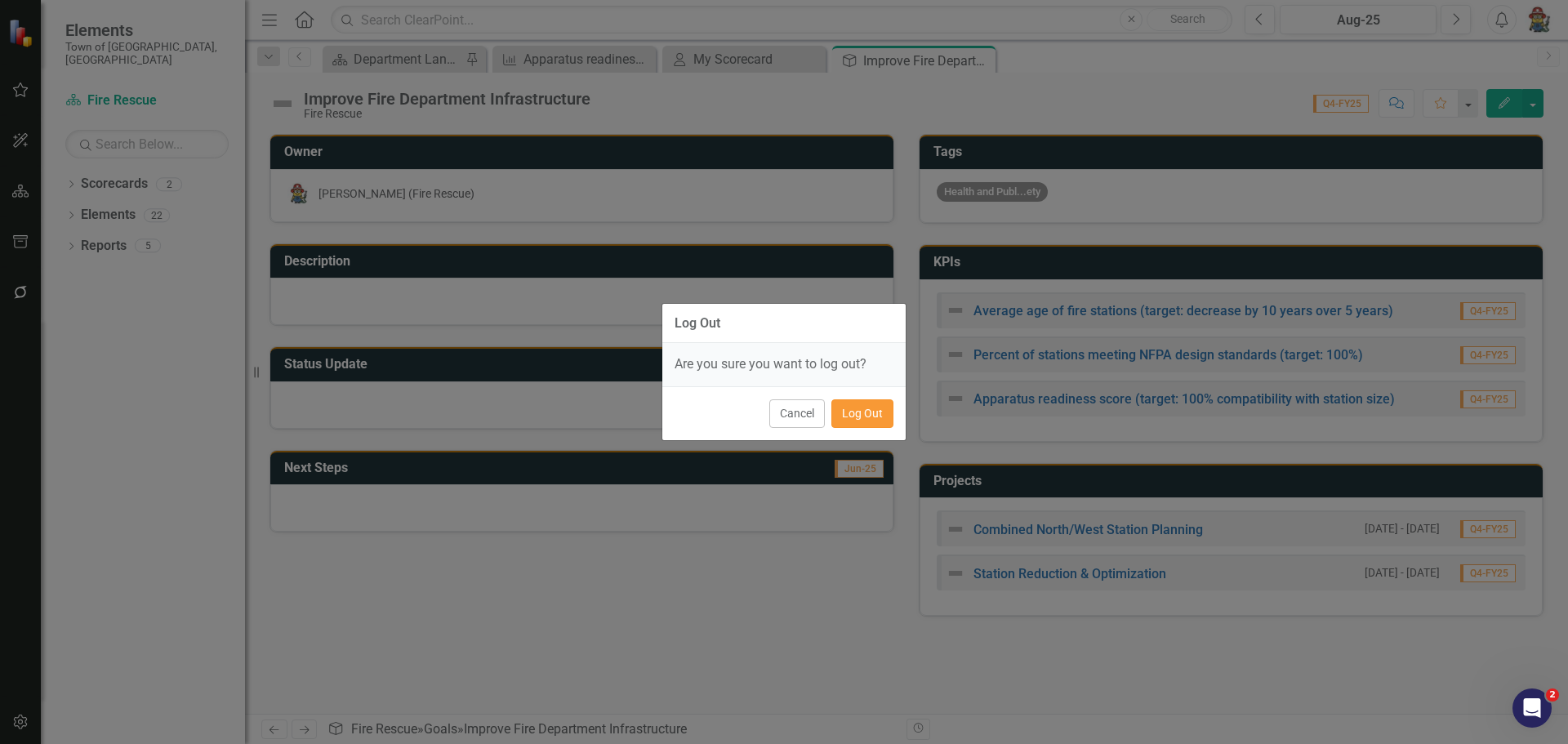
click at [858, 420] on button "Log Out" at bounding box center [863, 413] width 62 height 28
